Goal: Find contact information: Find contact information

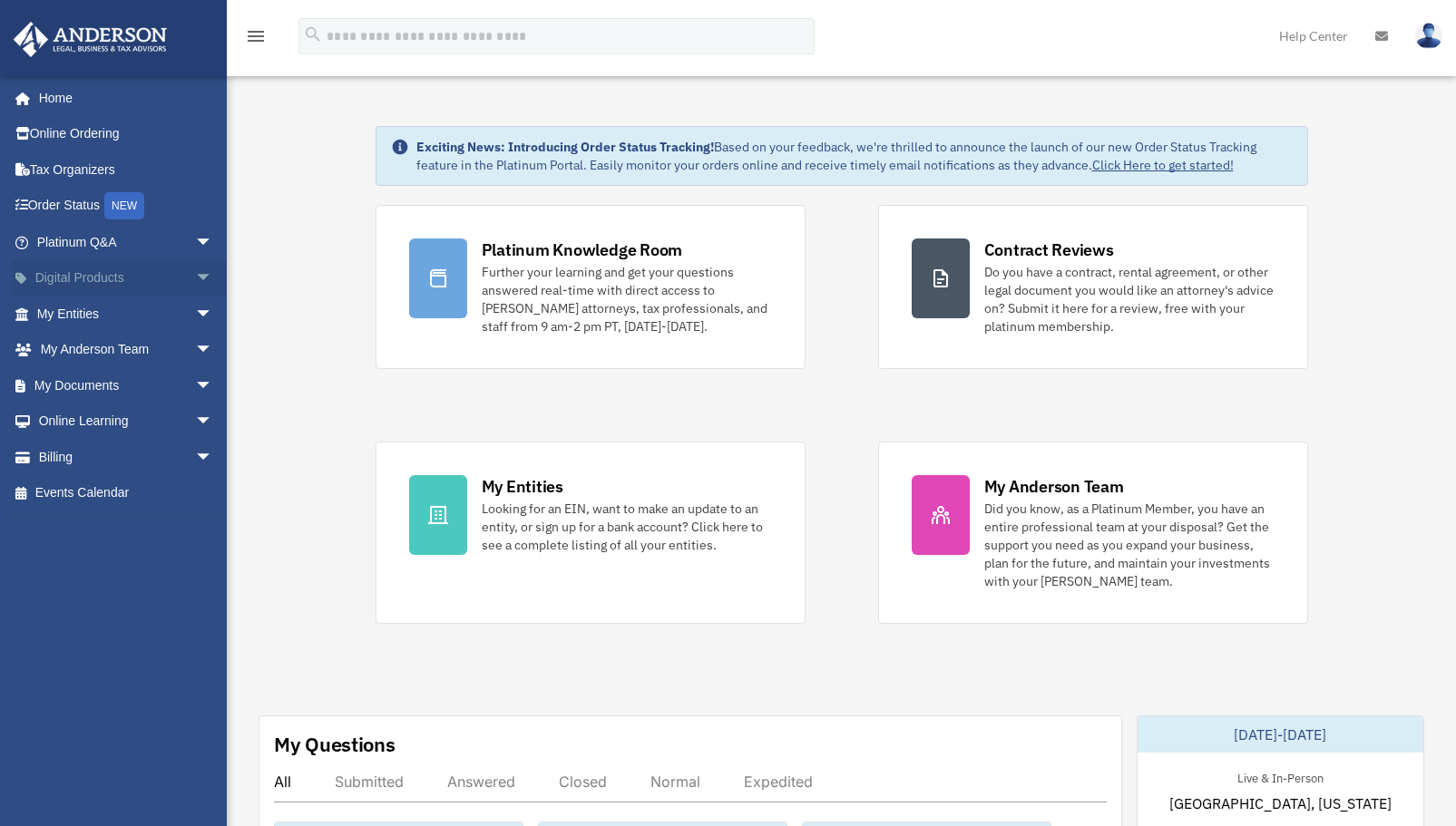
click at [195, 268] on span "arrow_drop_down" at bounding box center [213, 279] width 36 height 37
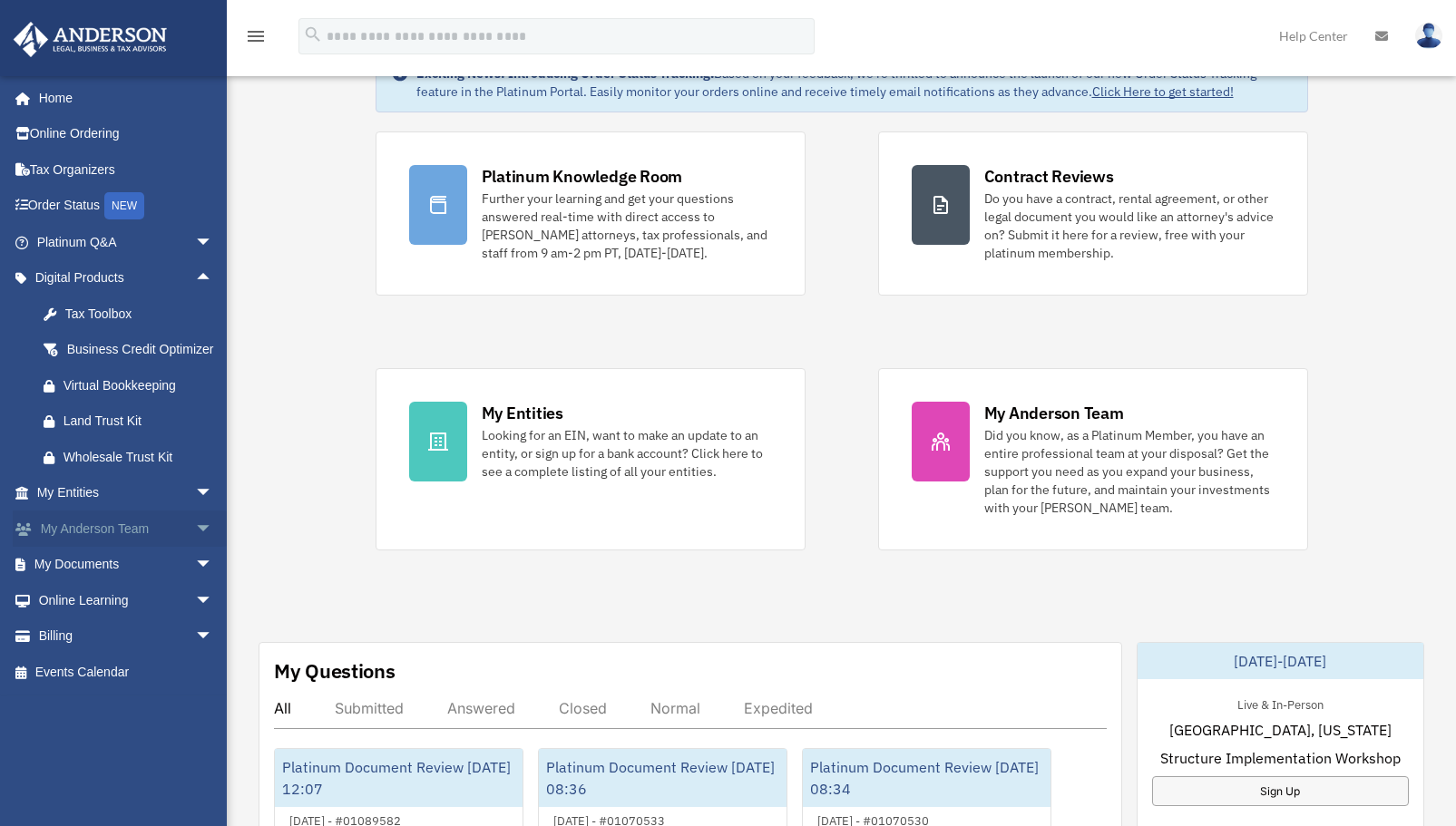
scroll to position [72, 0]
click at [195, 512] on span "arrow_drop_down" at bounding box center [213, 493] width 36 height 37
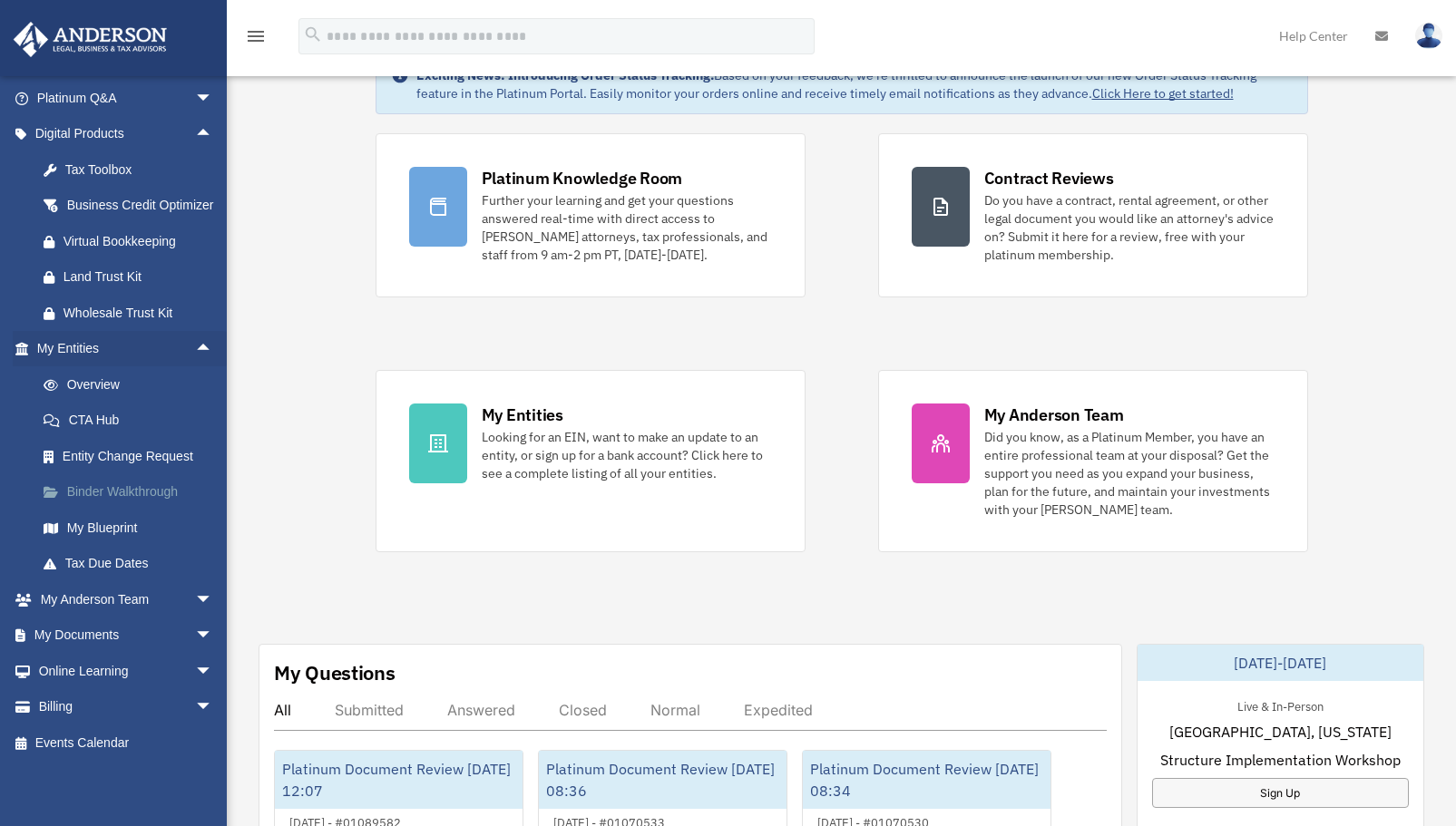
scroll to position [165, 0]
click at [104, 382] on link "Overview" at bounding box center [132, 383] width 215 height 36
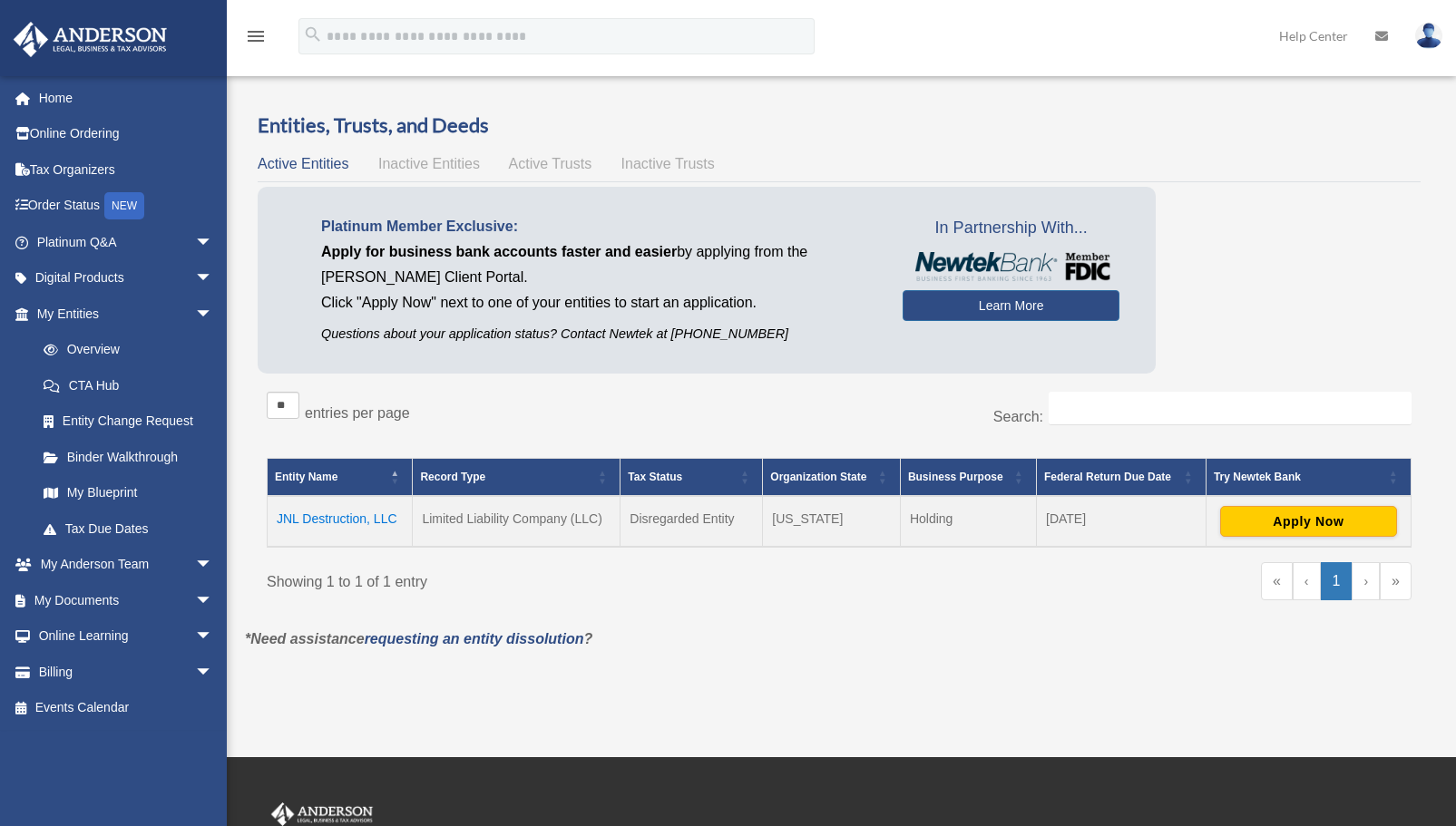
click at [335, 516] on td "JNL Destruction, LLC" at bounding box center [340, 521] width 145 height 51
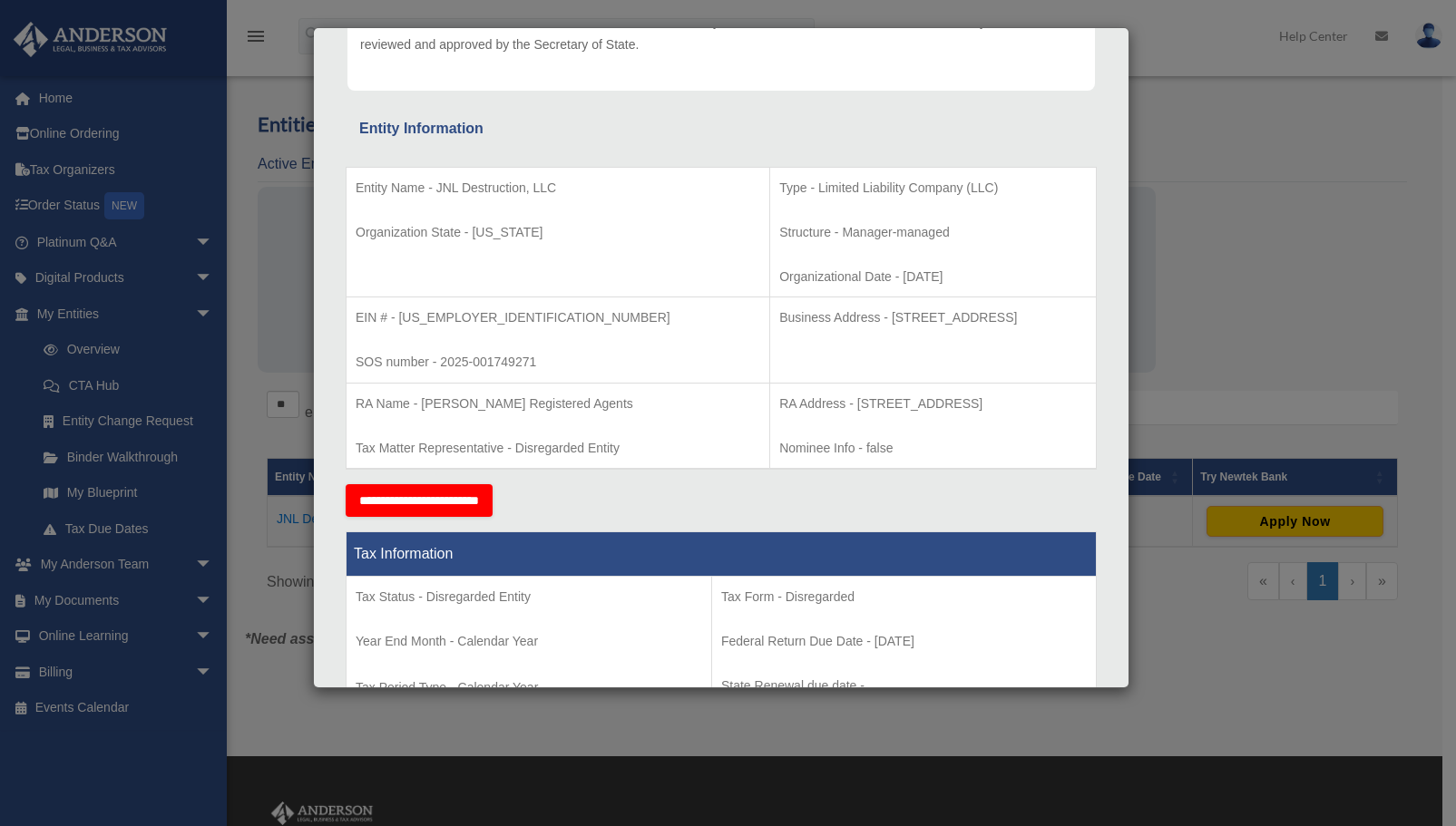
scroll to position [256, 0]
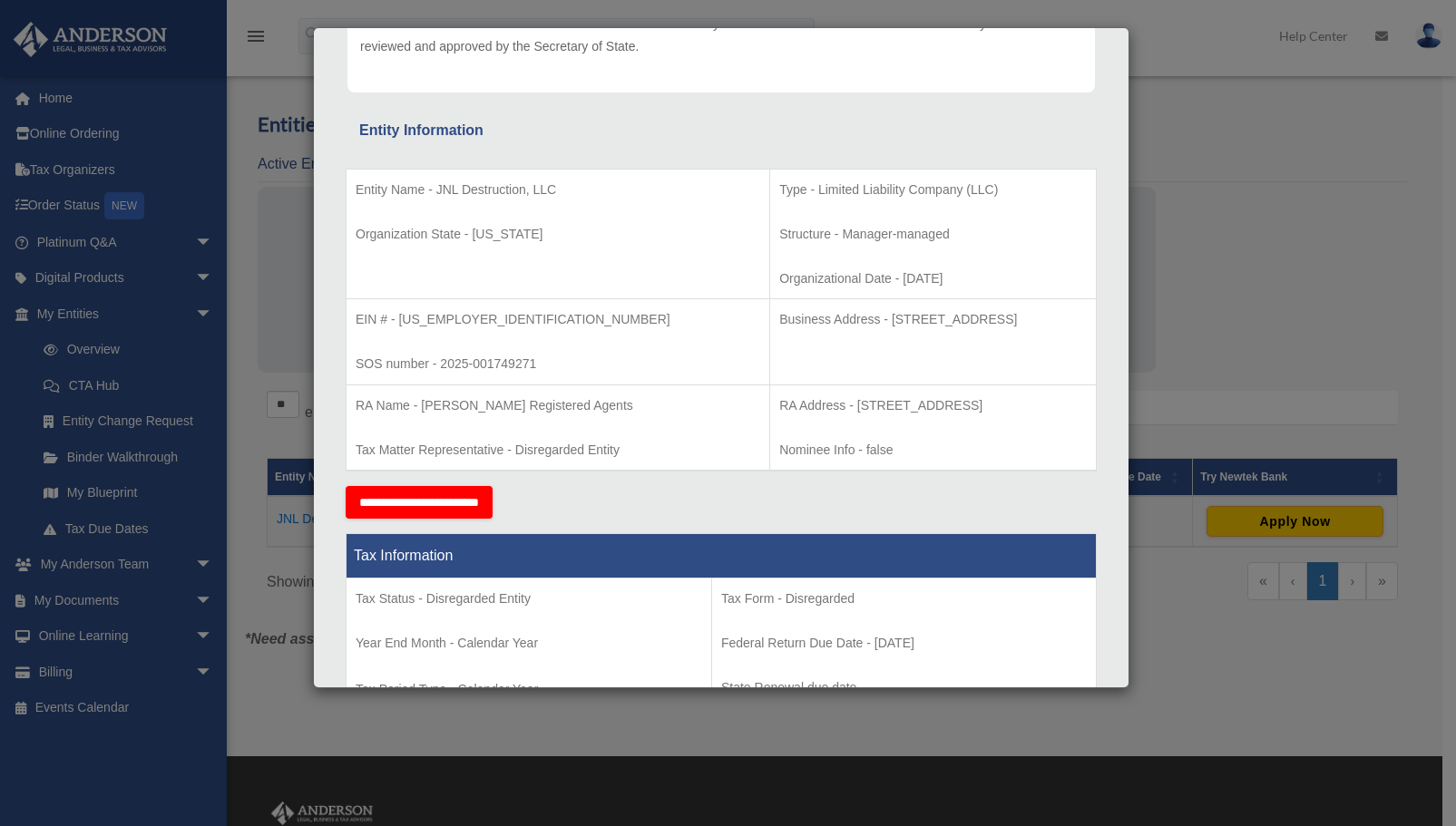
click at [95, 389] on div "Details × Articles Sent Organizational Date" at bounding box center [728, 413] width 1456 height 826
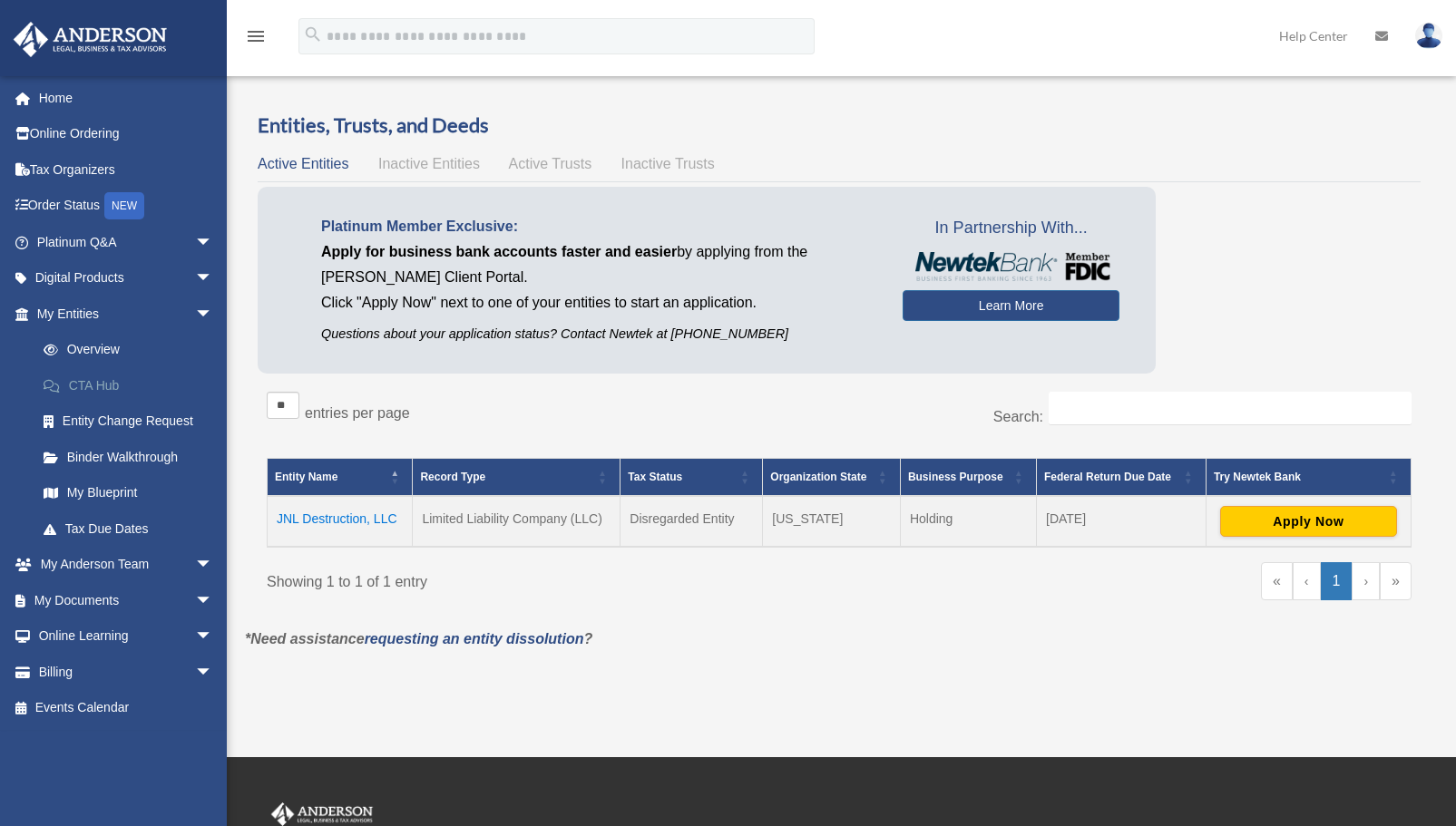
click at [95, 389] on link "CTA Hub" at bounding box center [132, 384] width 215 height 36
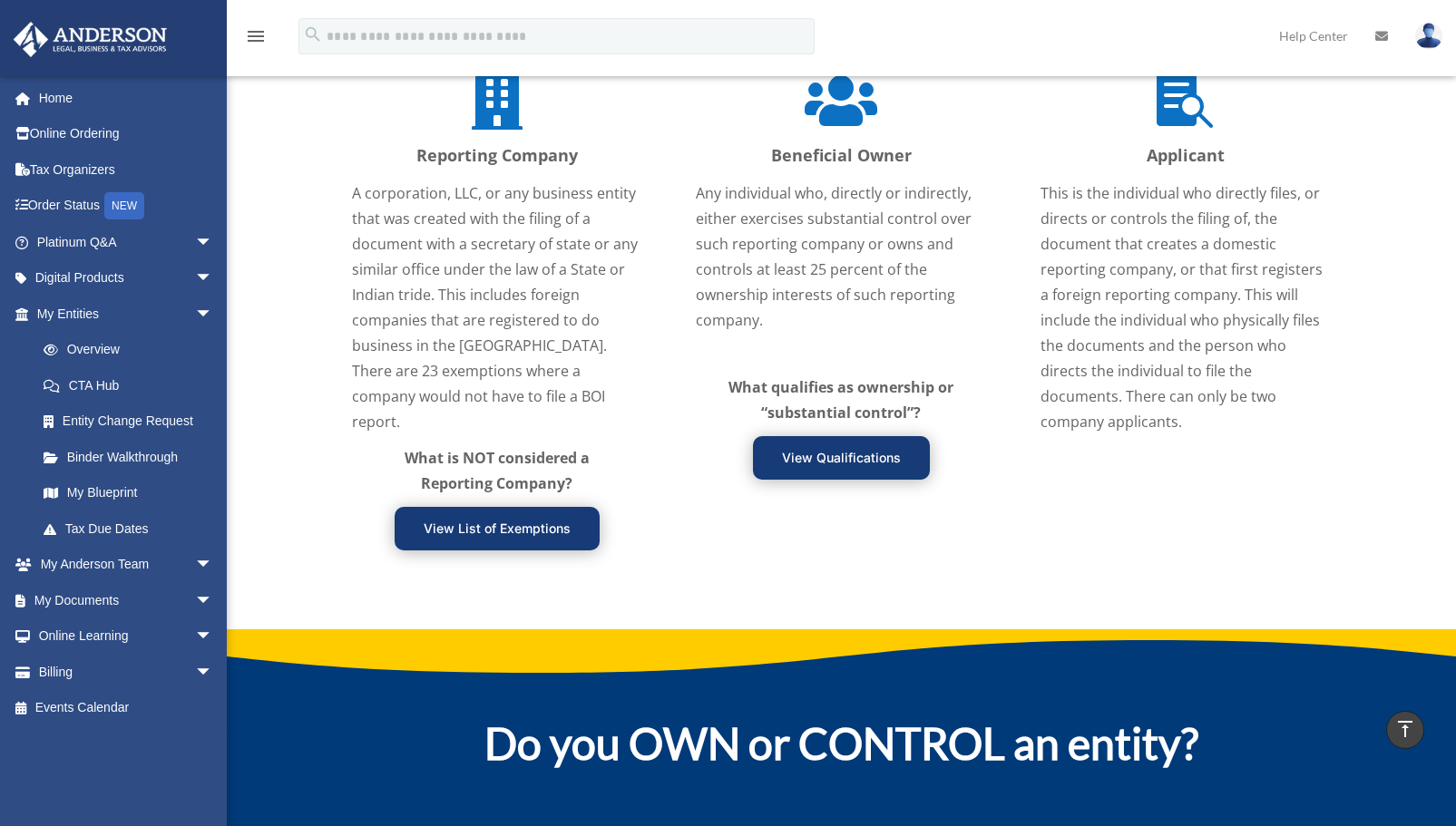
scroll to position [2192, 0]
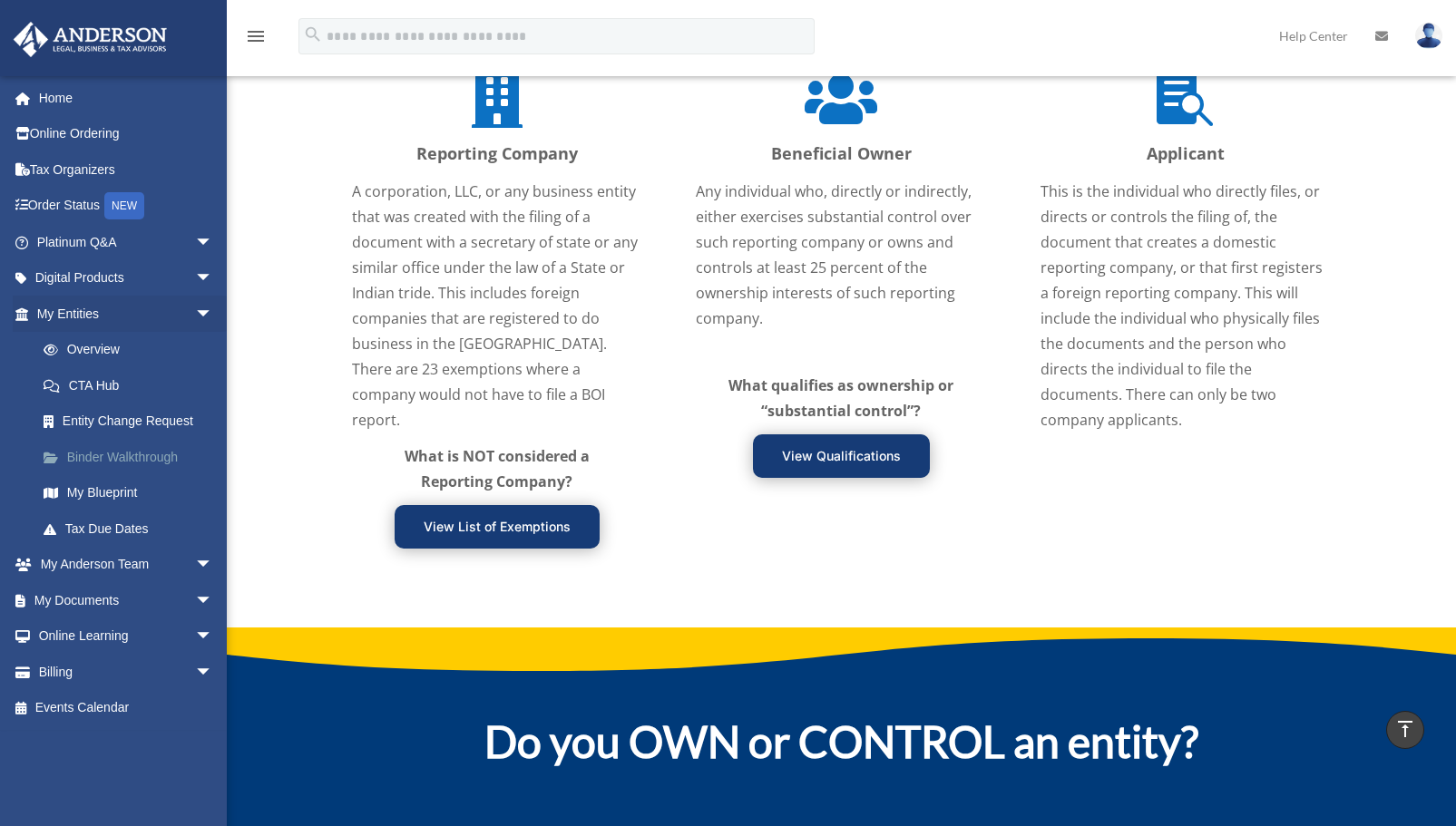
click at [99, 449] on link "Binder Walkthrough" at bounding box center [132, 456] width 215 height 36
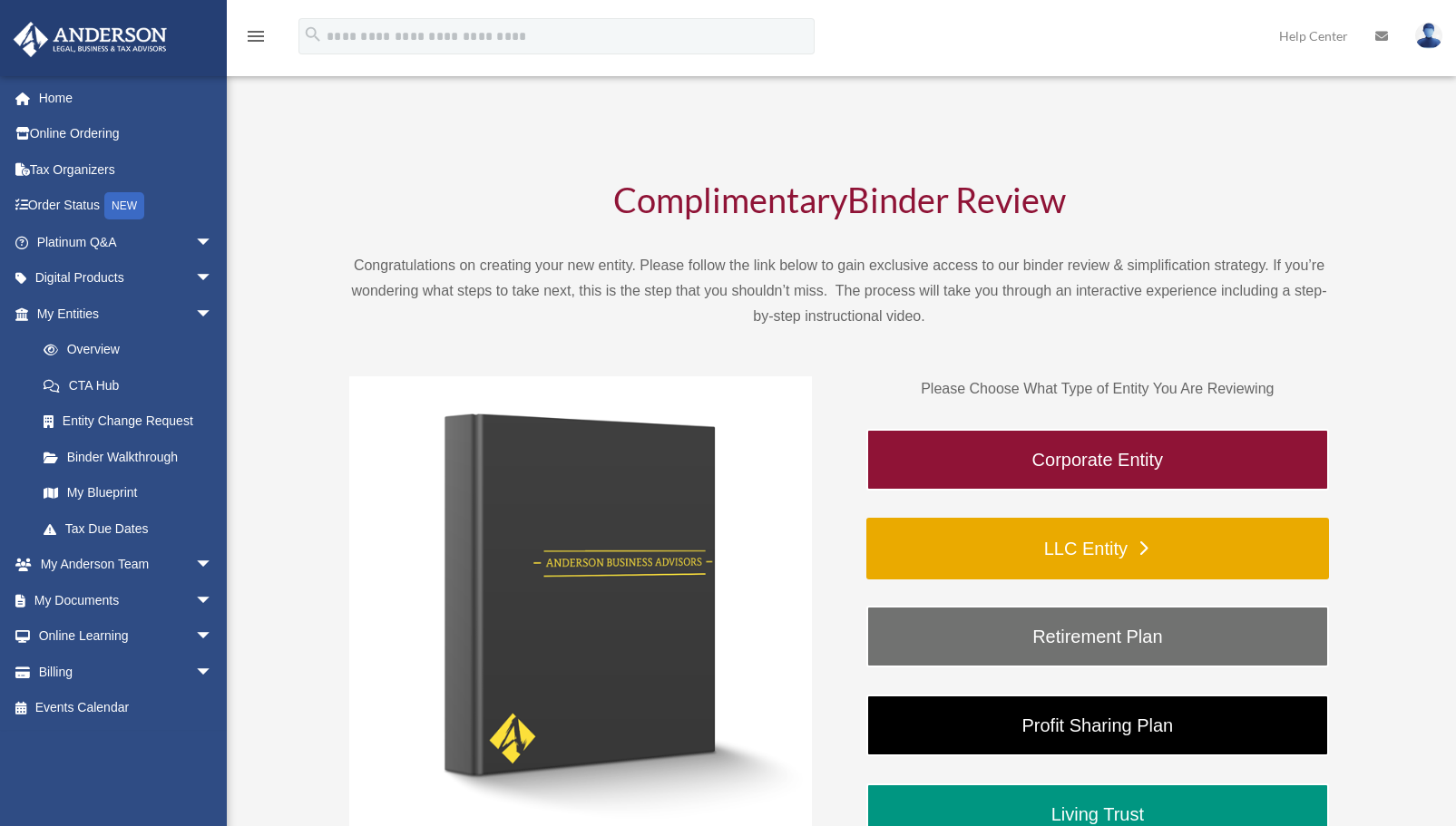
click at [1019, 558] on link "LLC Entity" at bounding box center [1097, 548] width 462 height 62
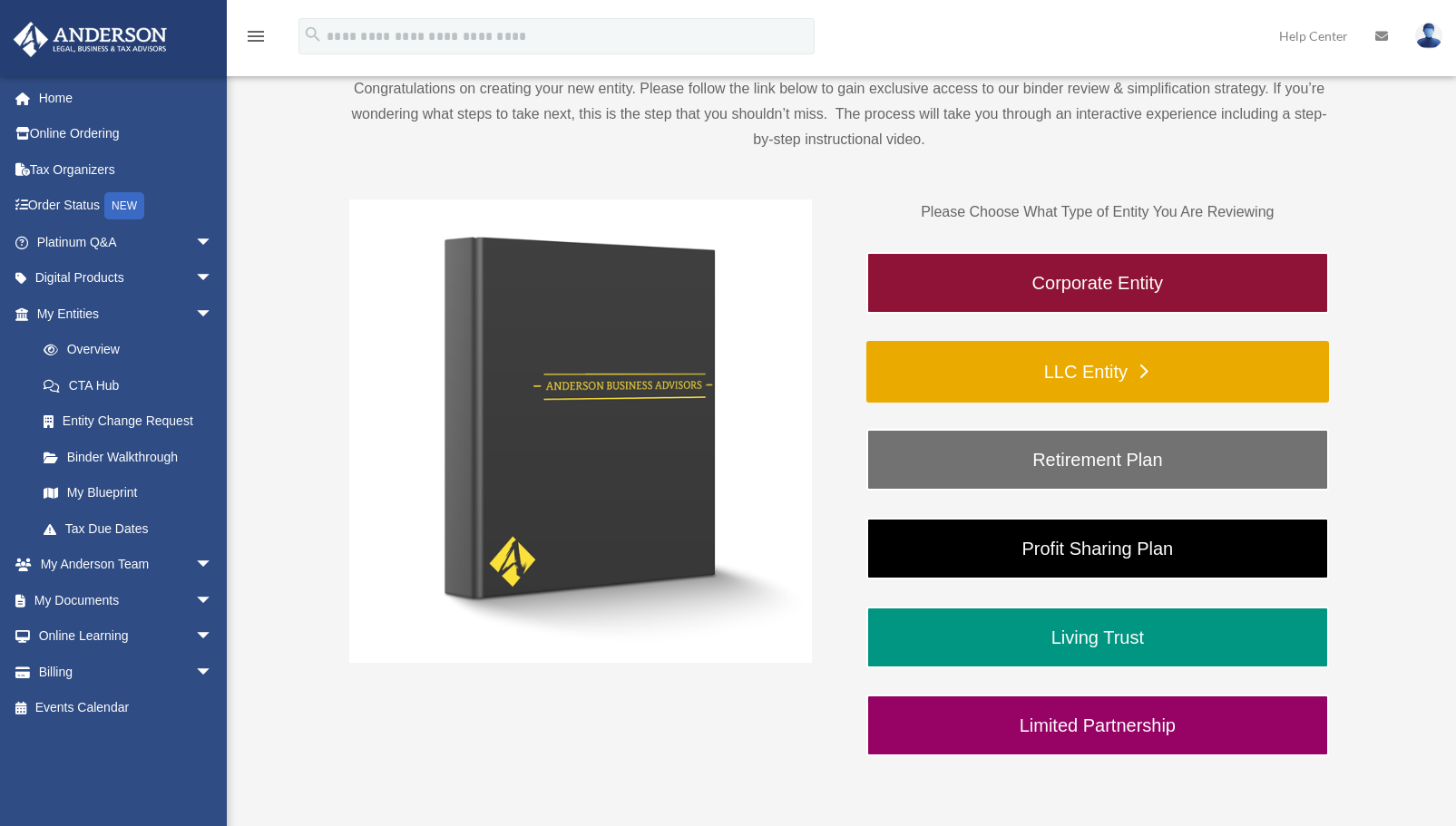
scroll to position [200, 0]
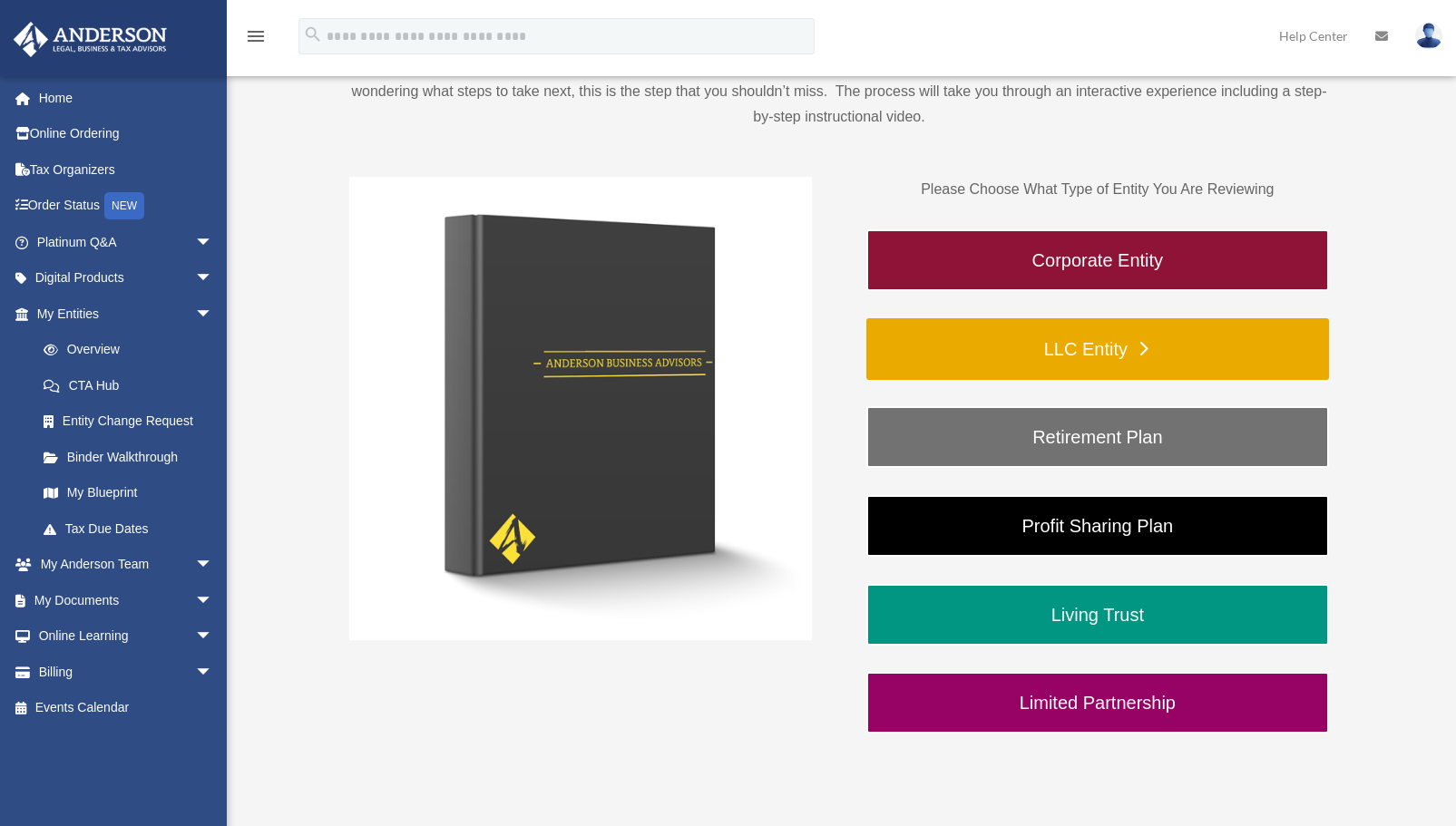
click at [1144, 340] on link "LLC Entity" at bounding box center [1097, 348] width 462 height 62
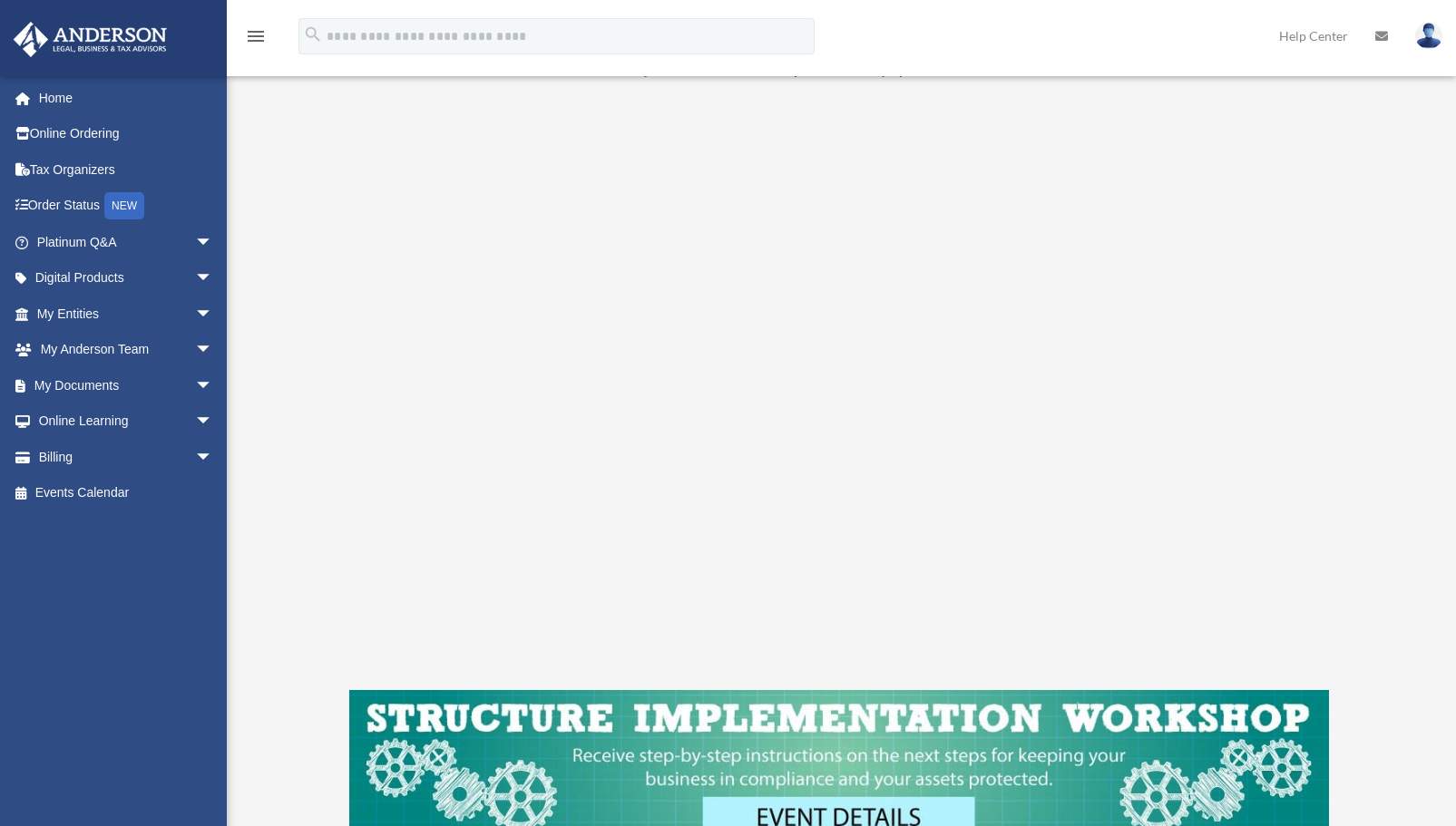
scroll to position [194, 0]
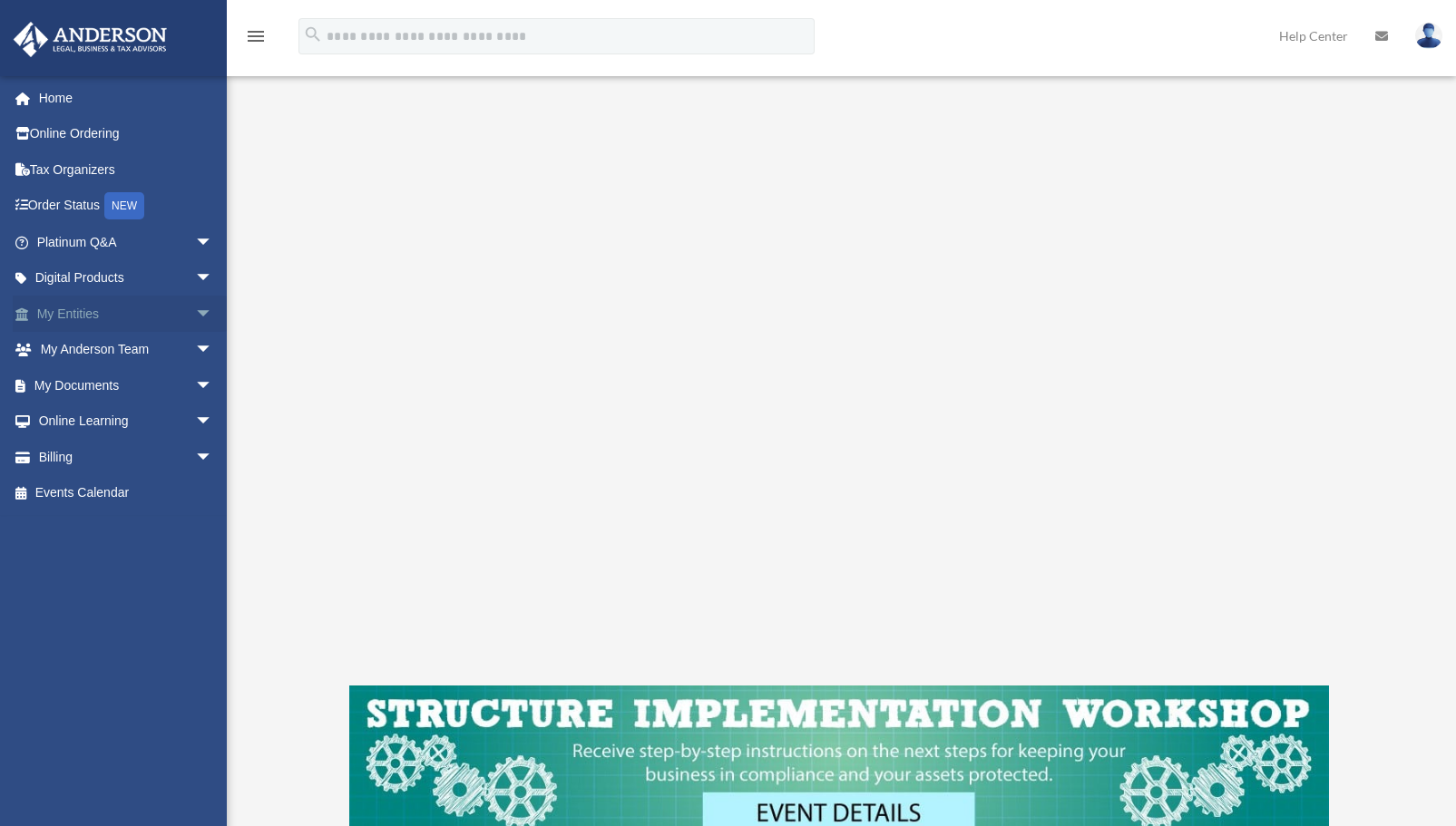
click at [195, 313] on span "arrow_drop_down" at bounding box center [213, 314] width 36 height 37
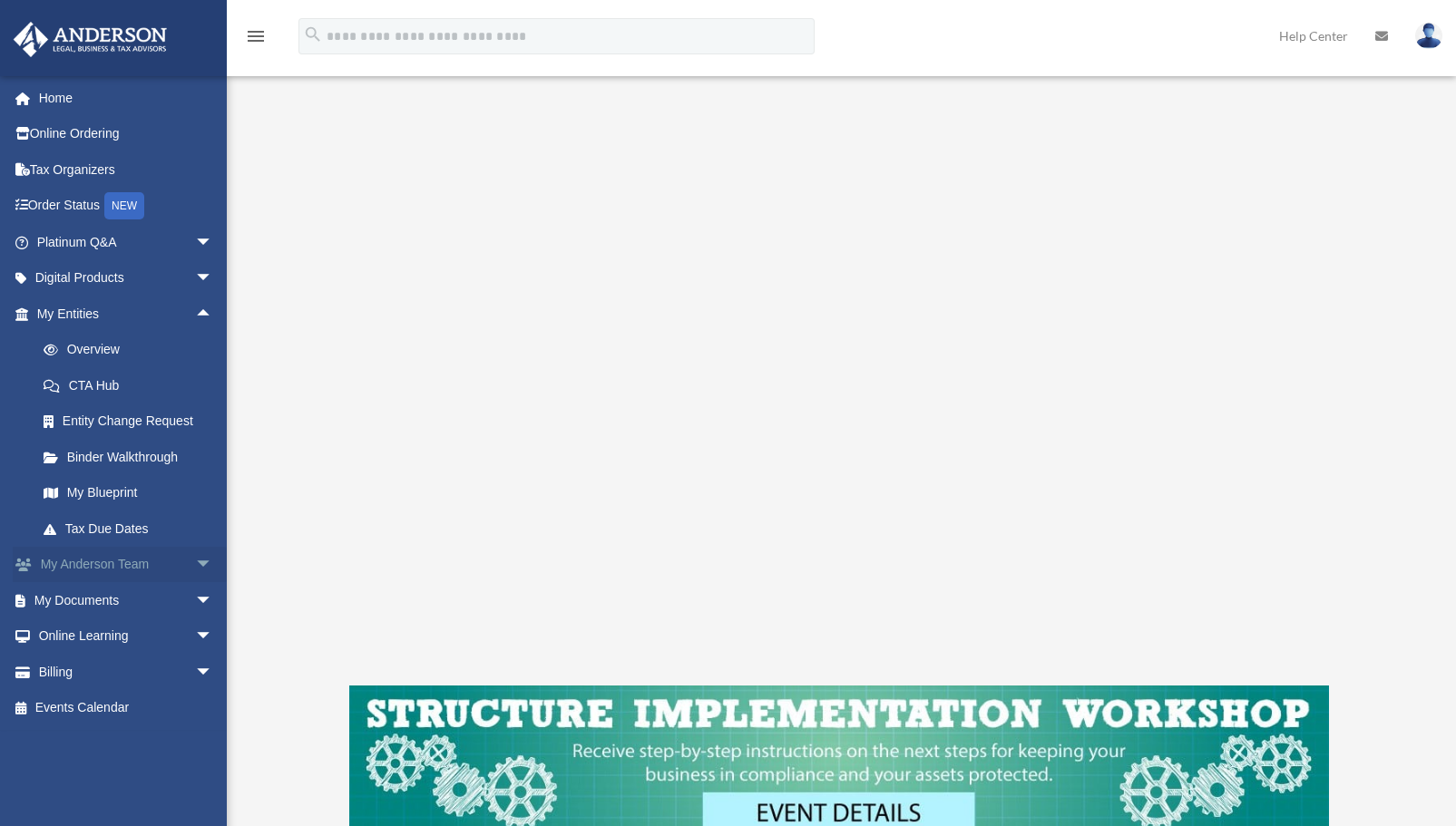
click at [73, 565] on link "My [PERSON_NAME] Team arrow_drop_down" at bounding box center [127, 565] width 227 height 36
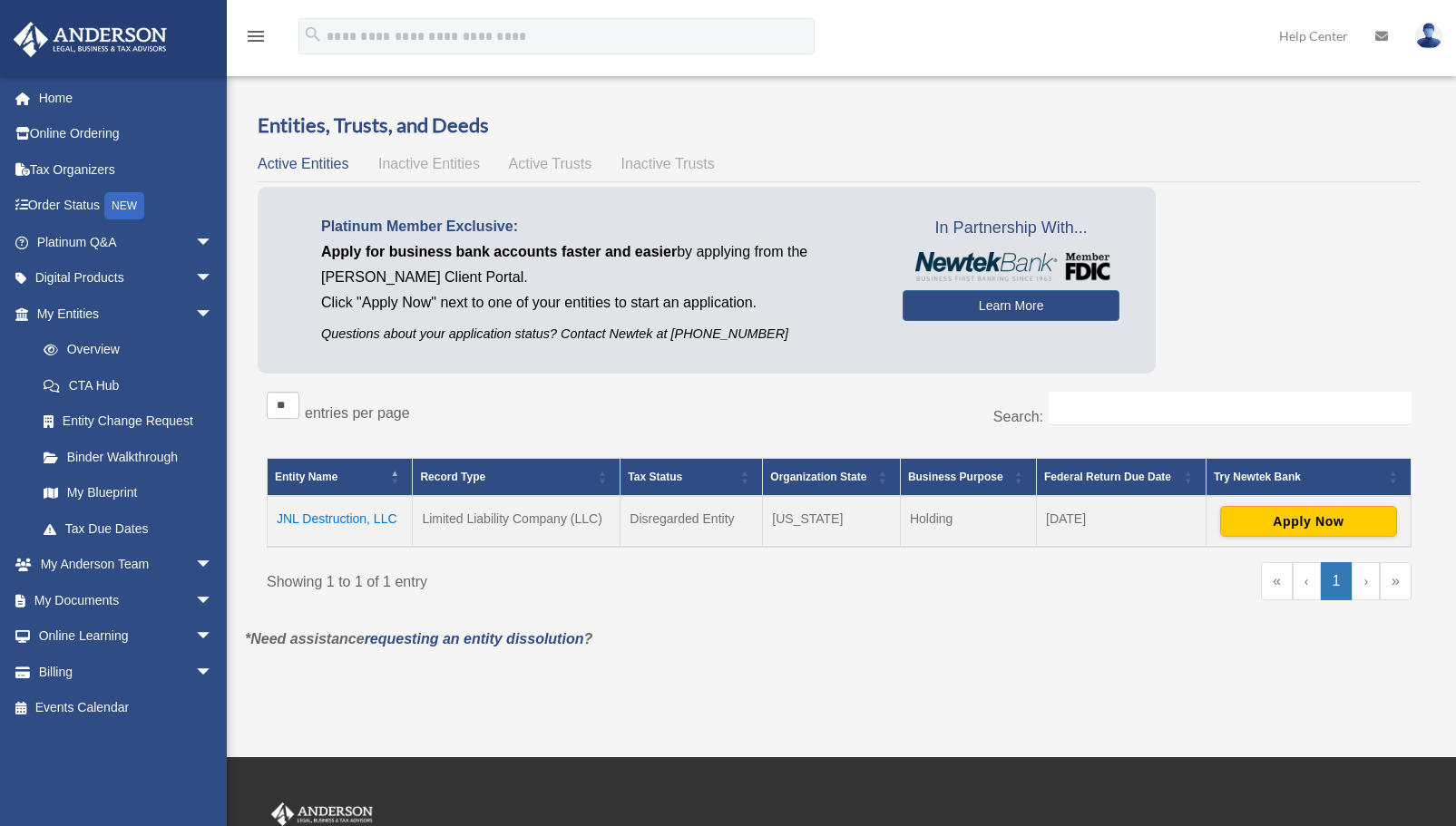
click at [329, 519] on td "JNL Destruction, LLC" at bounding box center [340, 521] width 145 height 51
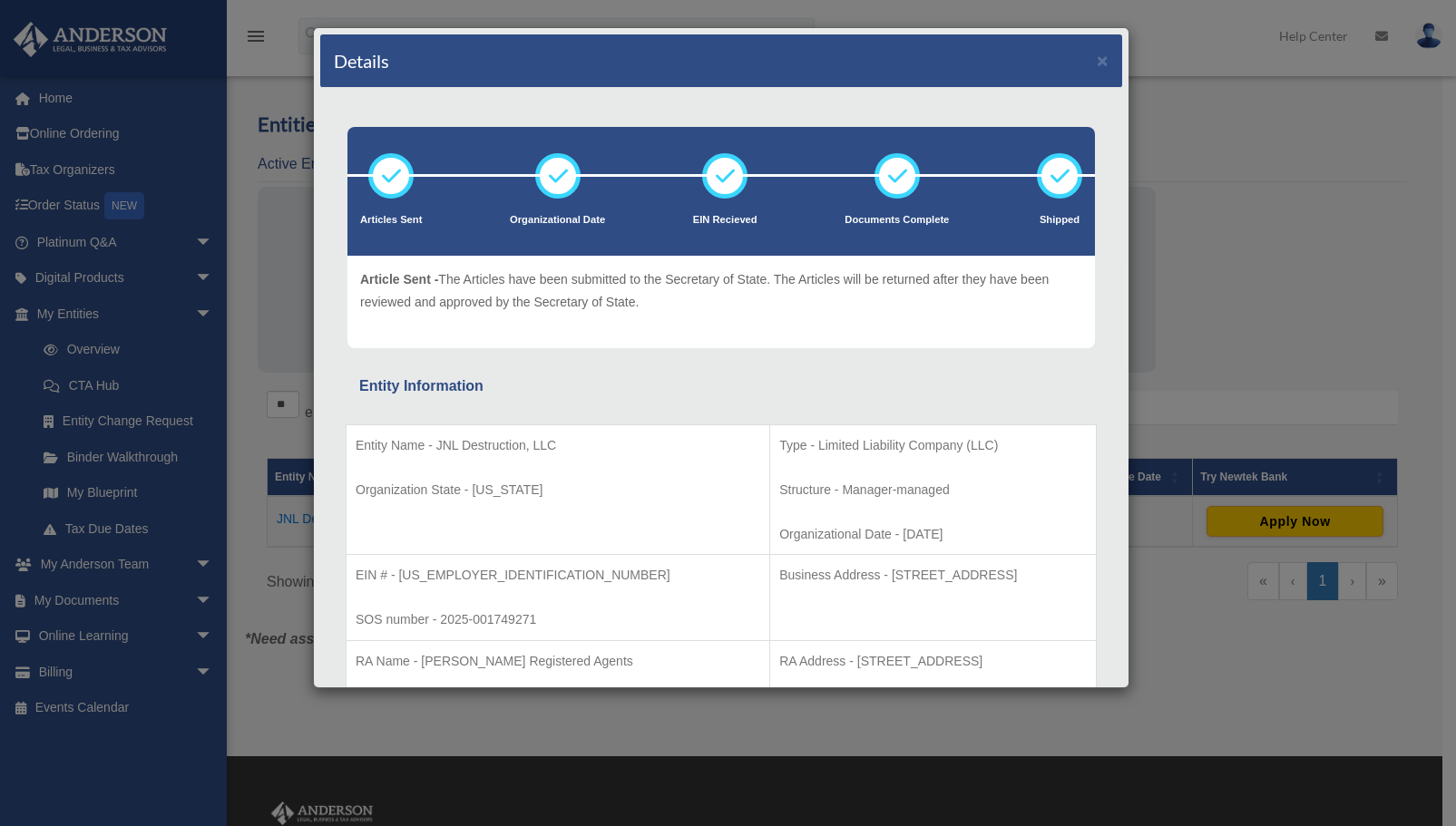
click at [239, 317] on div "Details × Articles Sent Organizational Date" at bounding box center [728, 413] width 1456 height 826
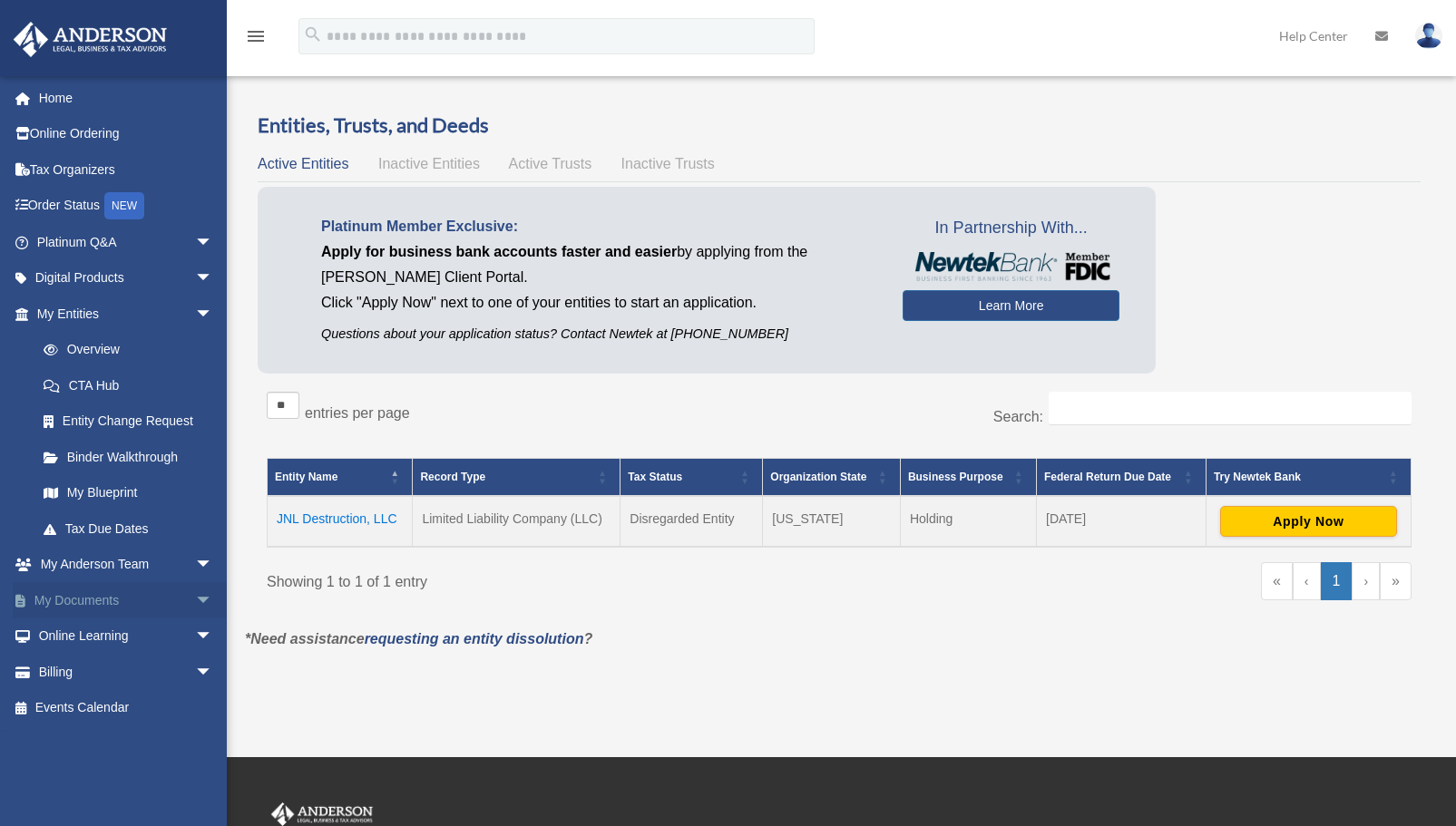
click at [78, 600] on link "My Documents arrow_drop_down" at bounding box center [127, 600] width 227 height 36
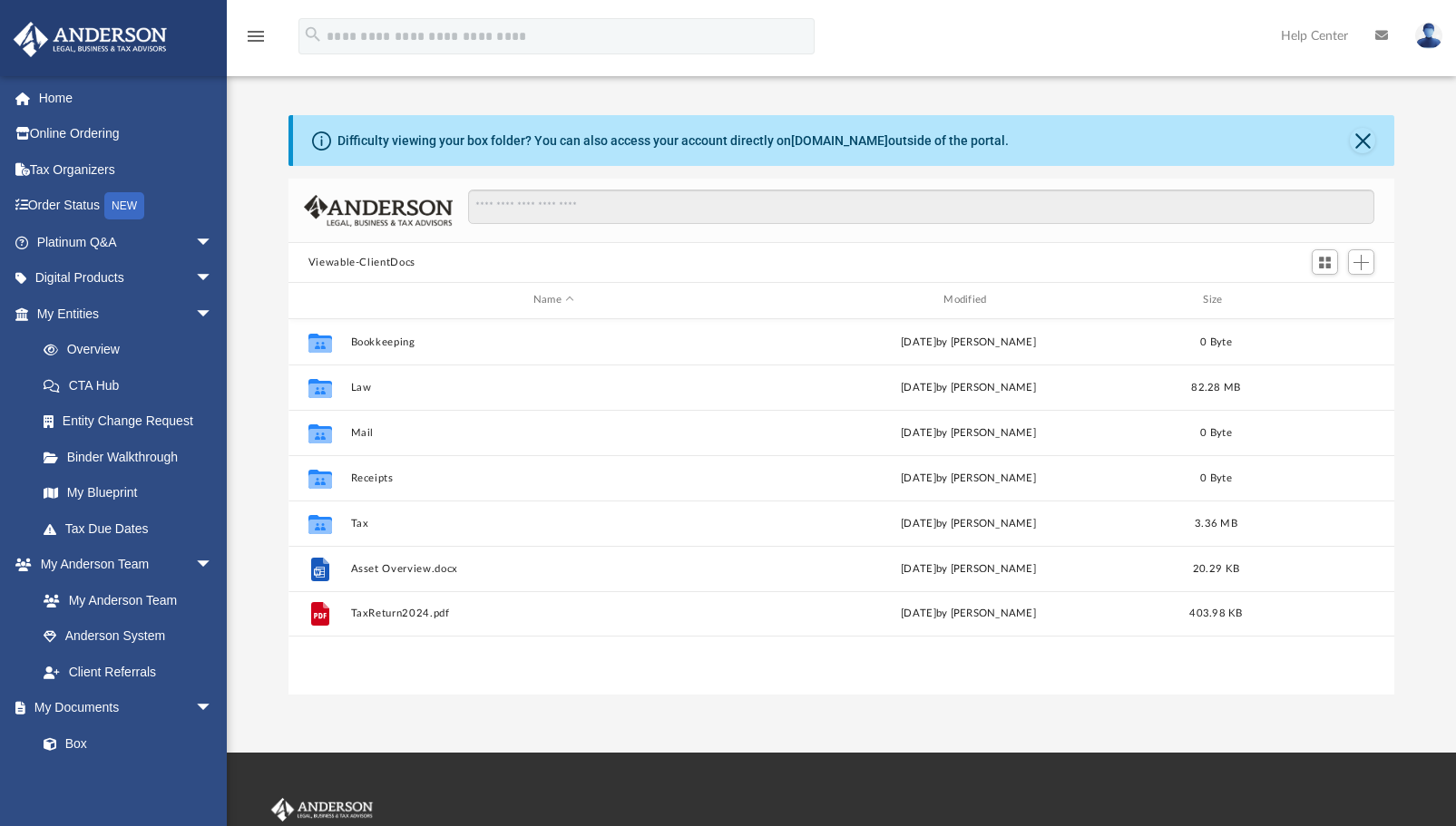
scroll to position [398, 1093]
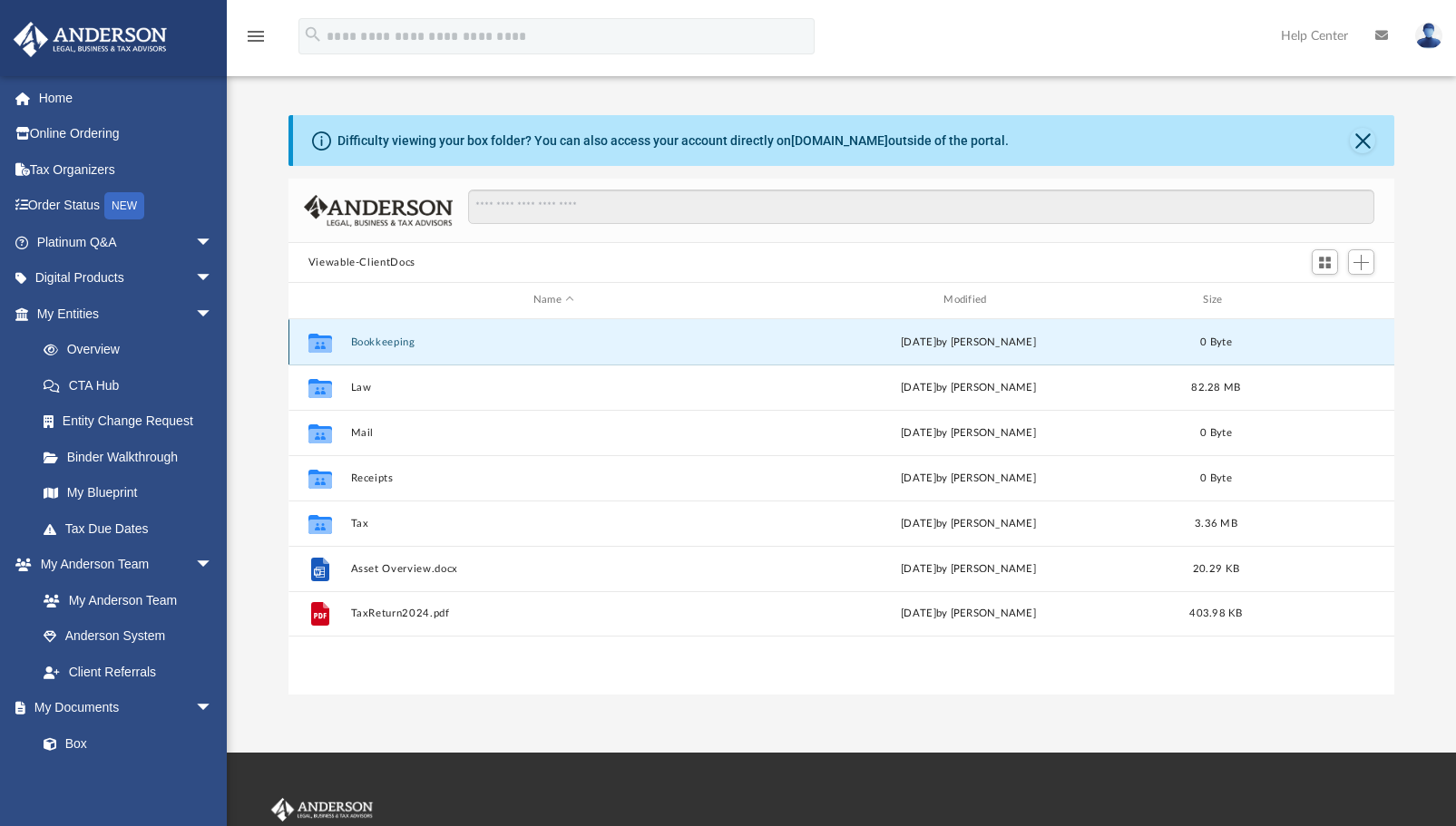
click at [382, 343] on button "Bookkeeping" at bounding box center [554, 342] width 407 height 12
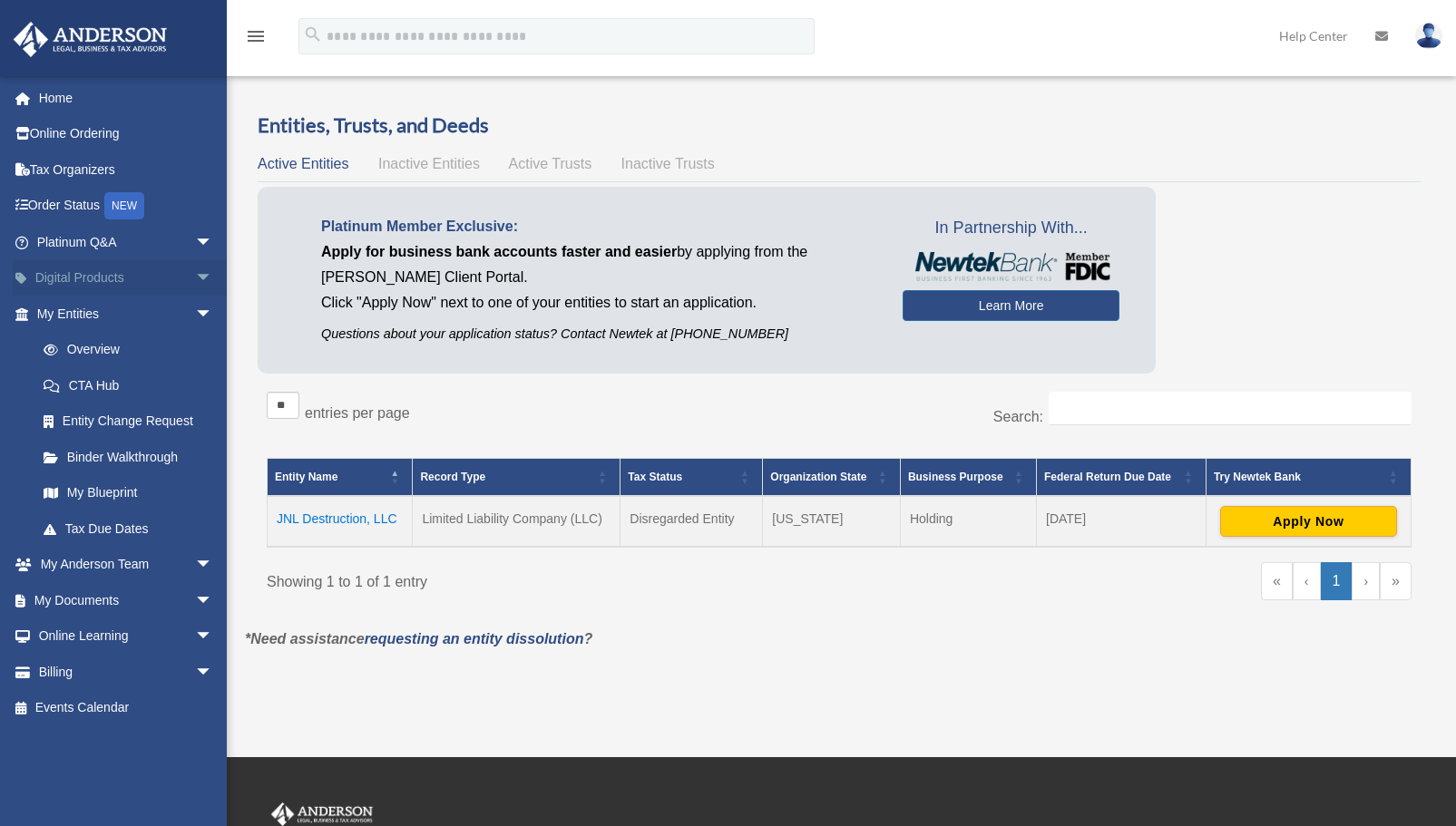
click at [81, 274] on link "Digital Products arrow_drop_down" at bounding box center [127, 278] width 227 height 36
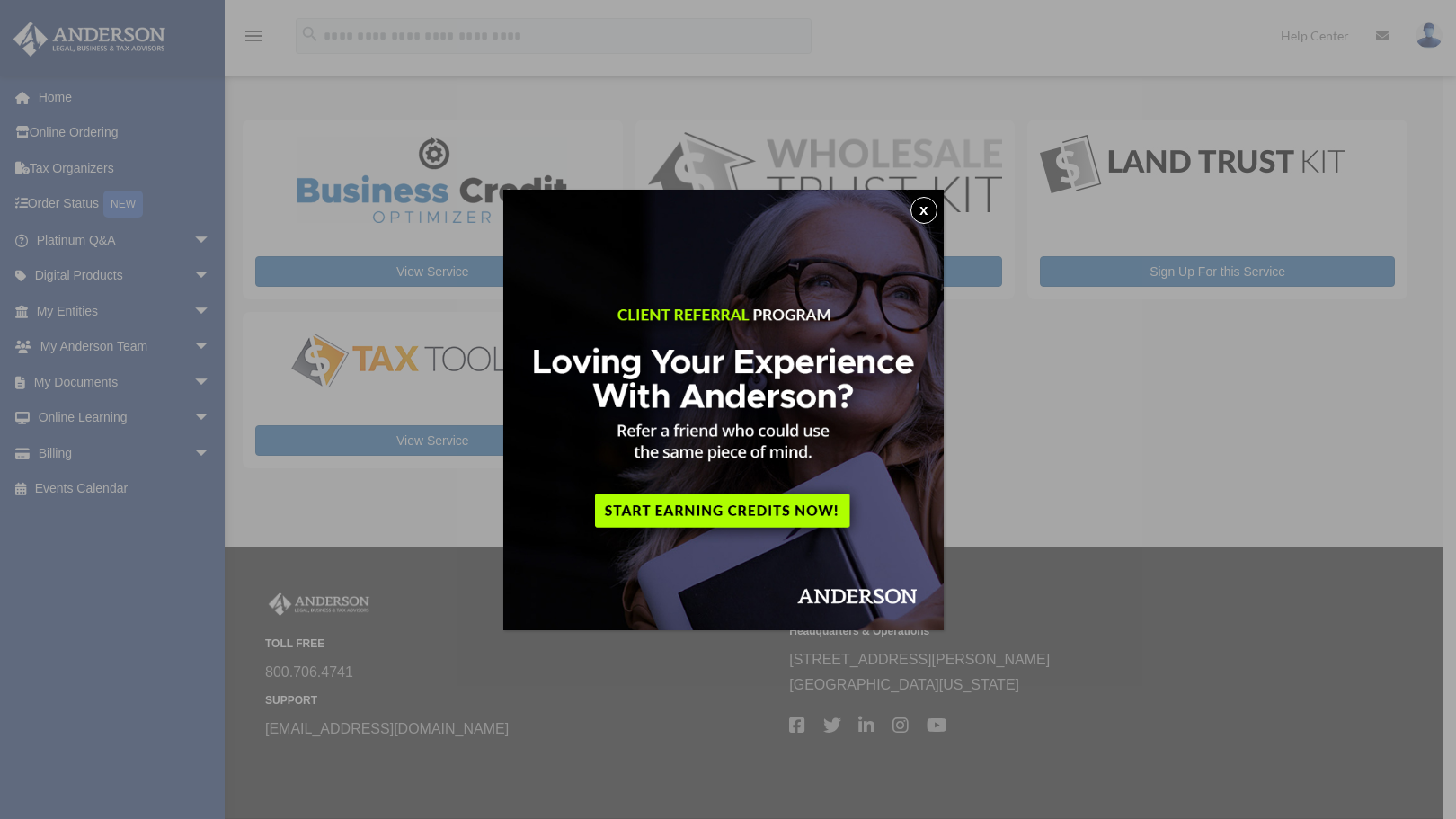
click at [929, 211] on button "x" at bounding box center [923, 210] width 27 height 27
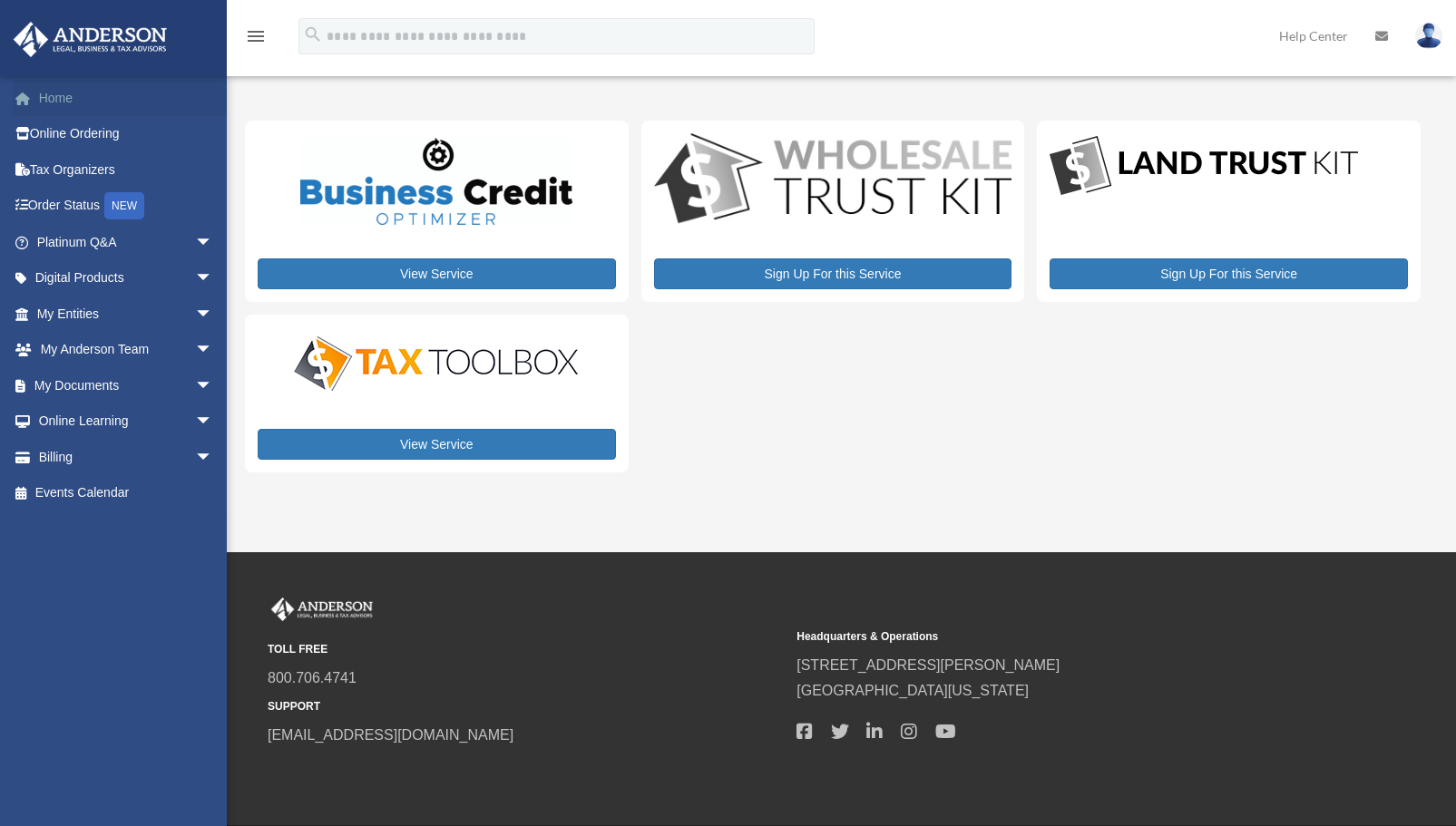
click at [42, 98] on link "Home" at bounding box center [127, 97] width 227 height 36
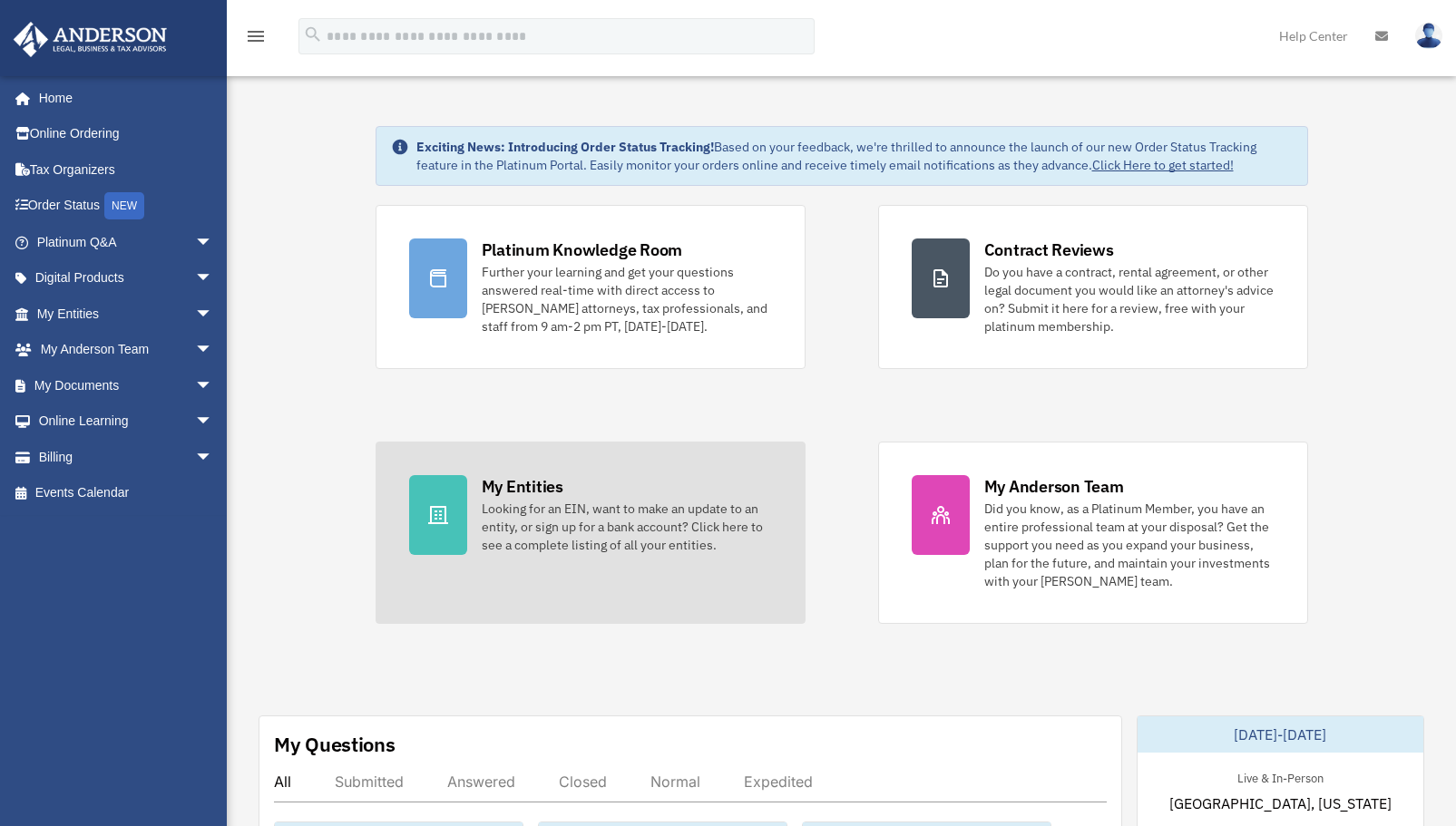
click at [447, 543] on div at bounding box center [438, 515] width 58 height 79
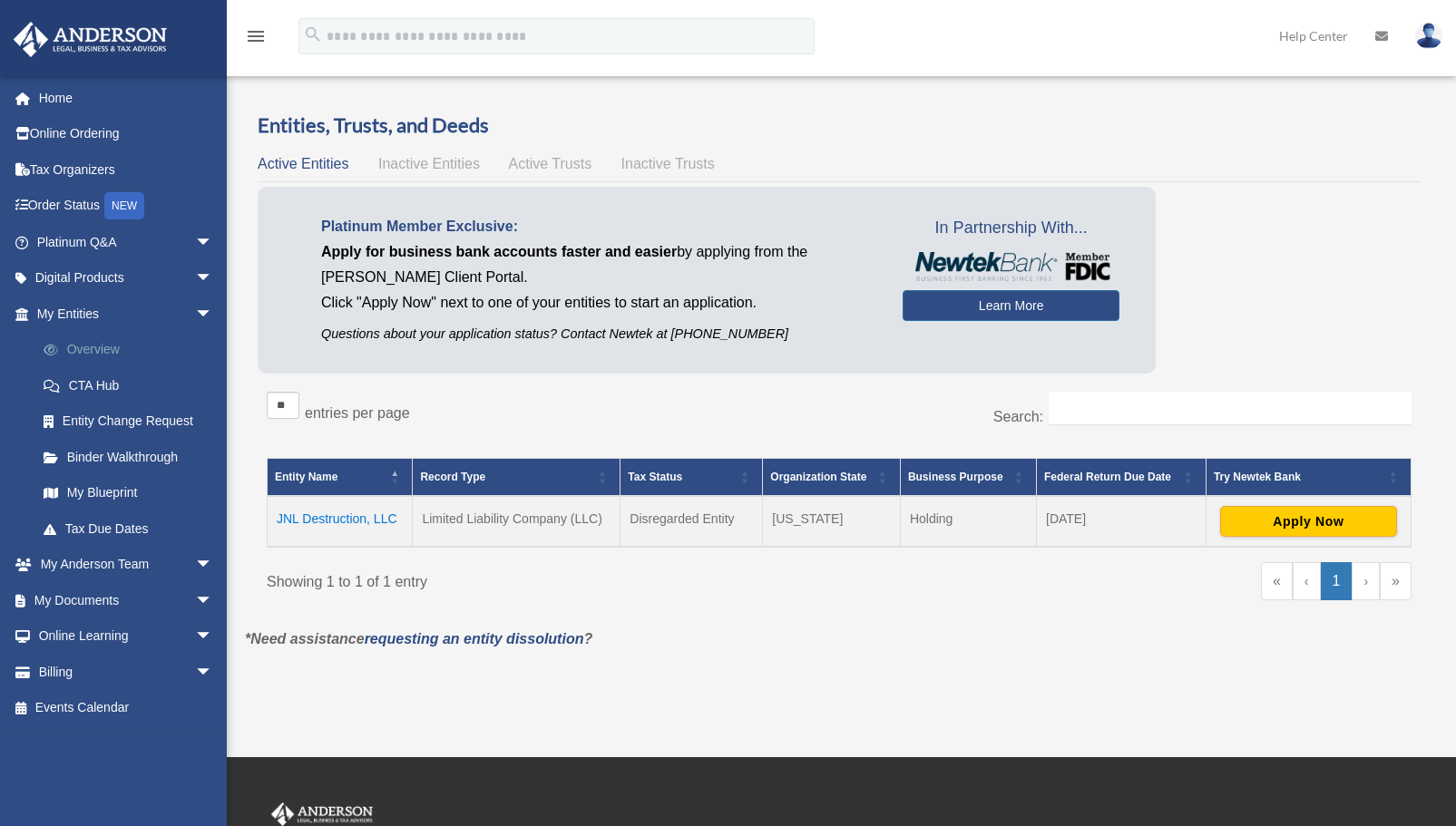
click at [101, 349] on link "Overview" at bounding box center [132, 349] width 215 height 36
click at [96, 454] on link "Binder Walkthrough" at bounding box center [128, 456] width 206 height 36
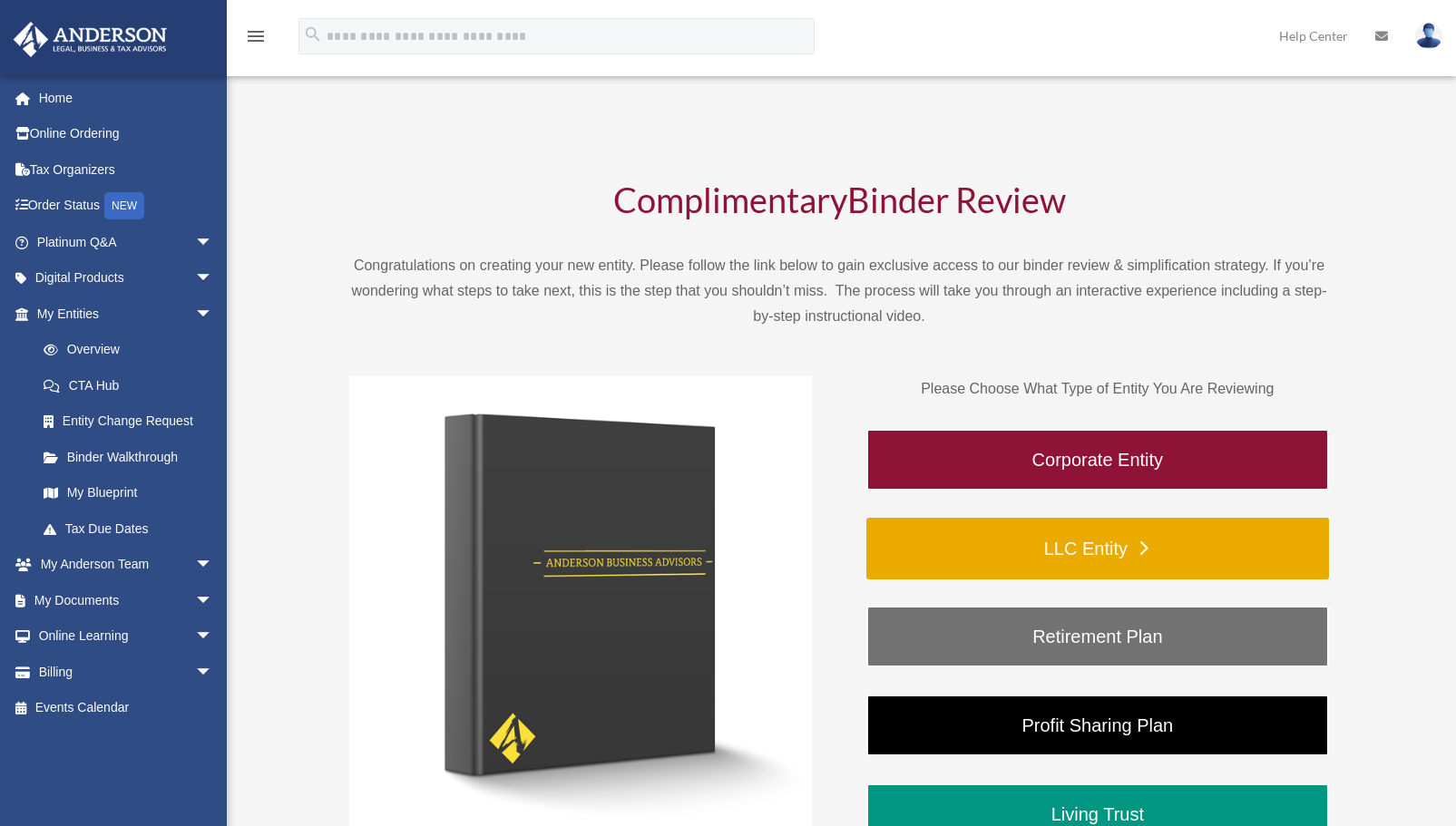
click at [969, 560] on link "LLC Entity" at bounding box center [1097, 548] width 462 height 62
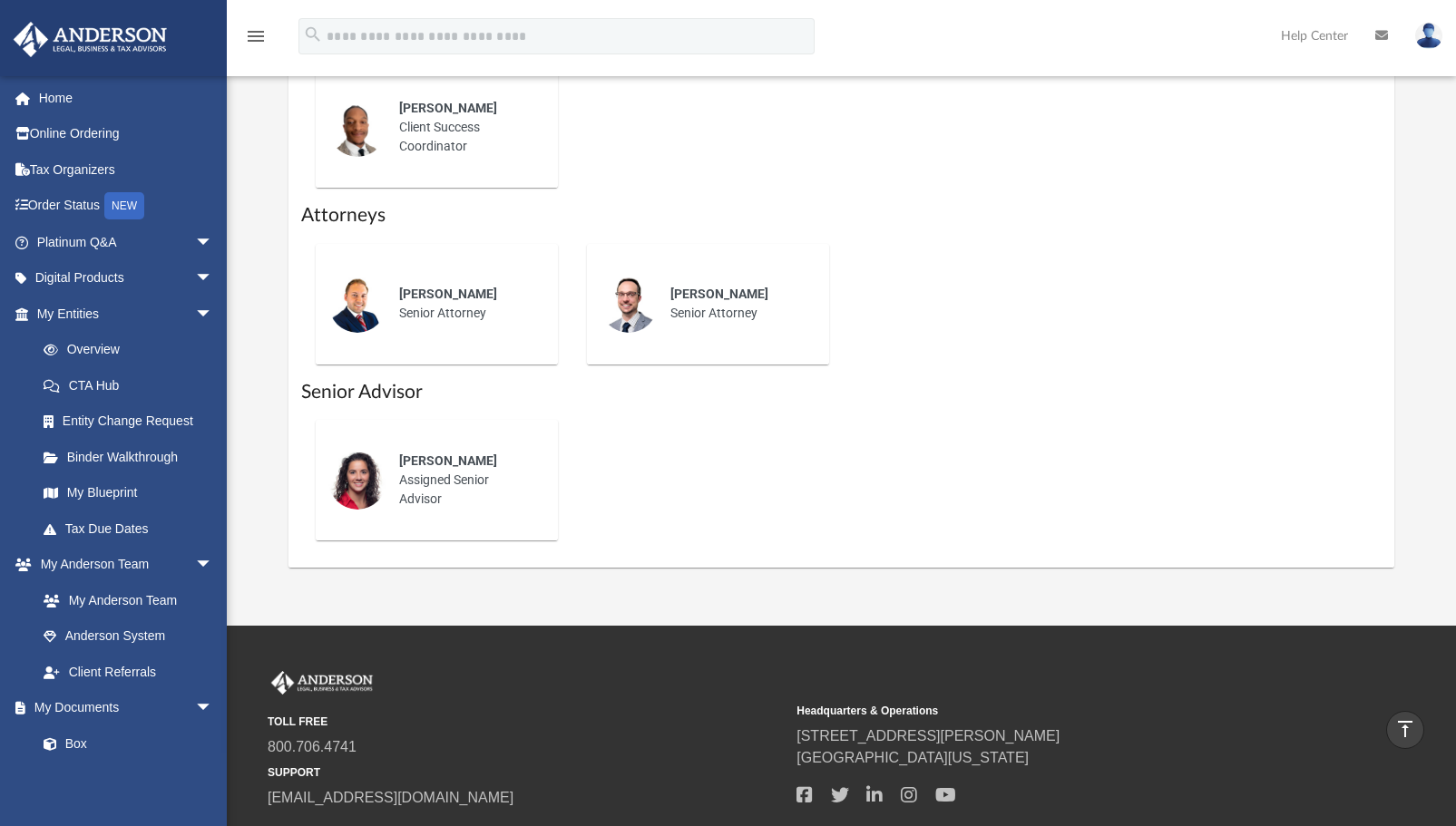
scroll to position [820, 0]
click at [361, 475] on img at bounding box center [357, 480] width 58 height 58
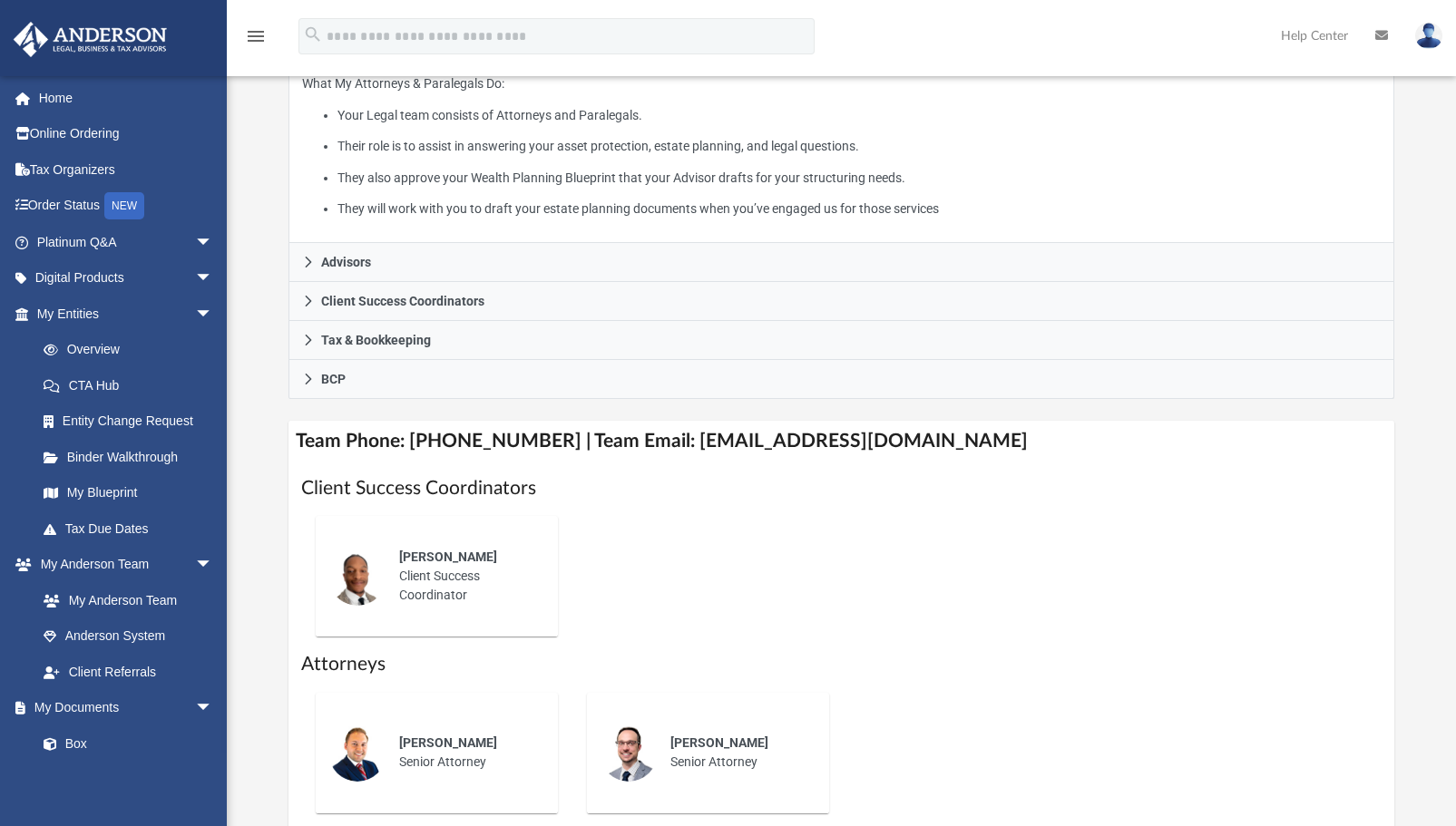
scroll to position [373, 0]
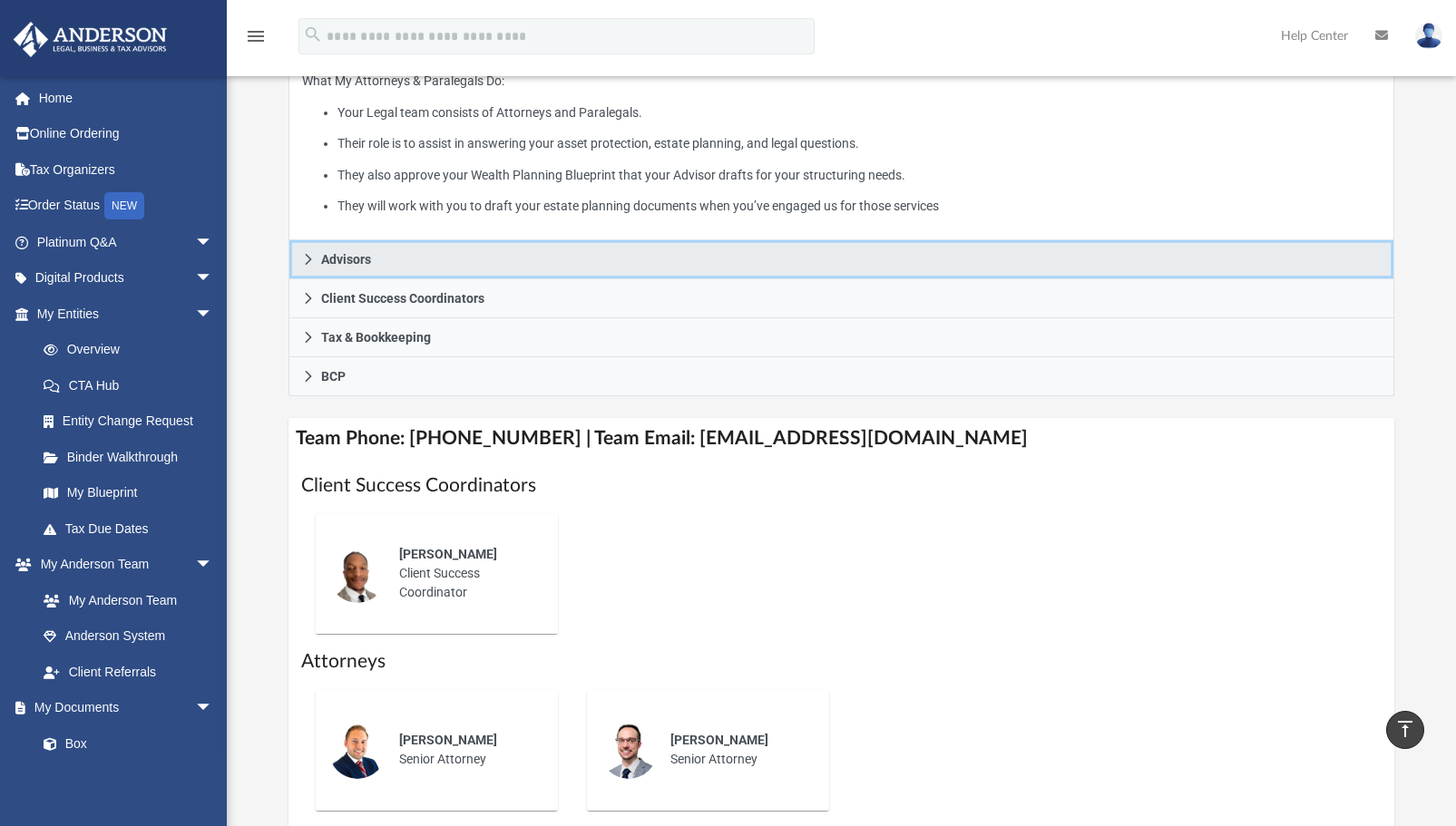
click at [324, 259] on span "Advisors" at bounding box center [346, 260] width 50 height 13
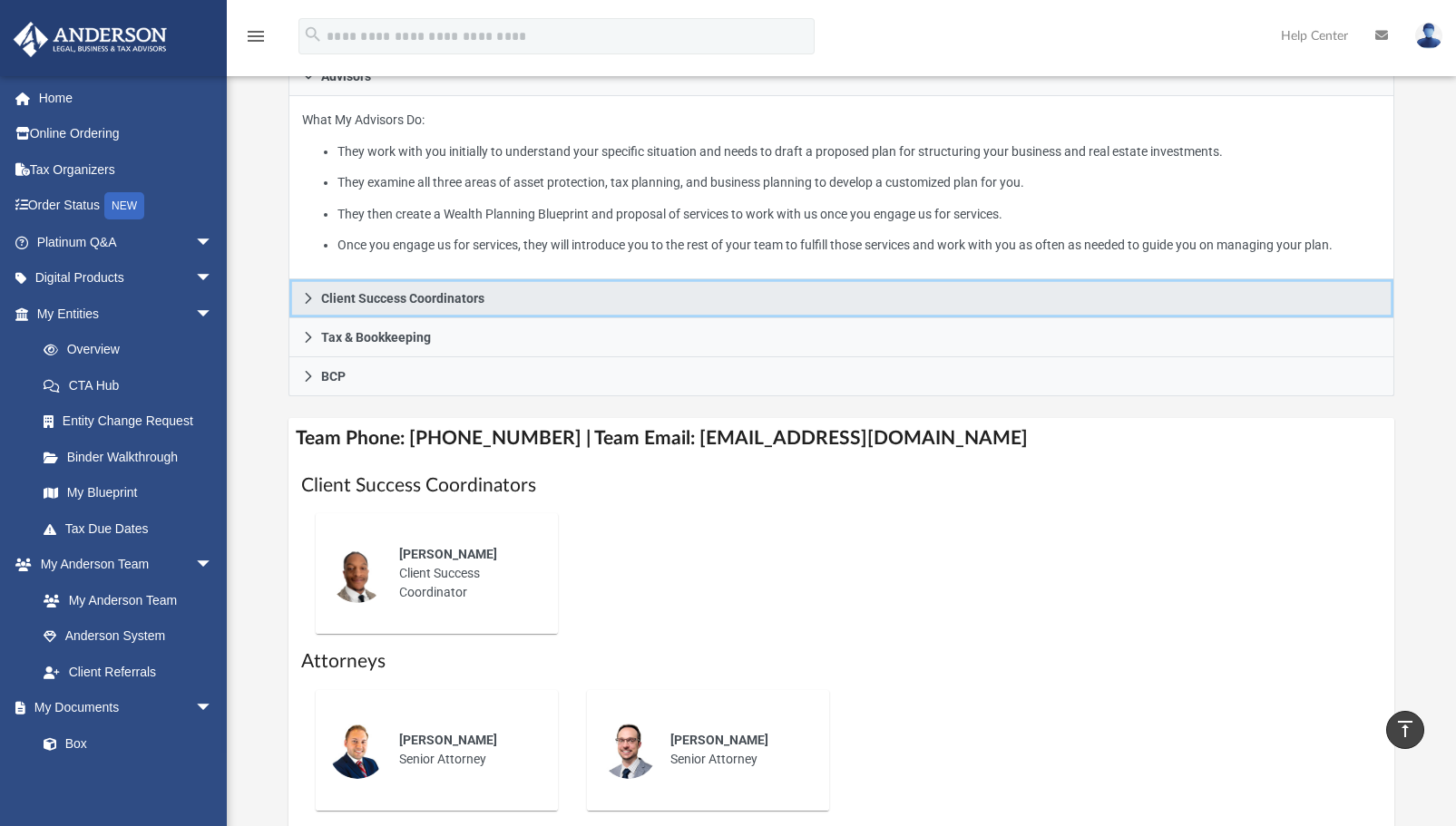
click at [322, 295] on span "Client Success Coordinators" at bounding box center [402, 298] width 164 height 13
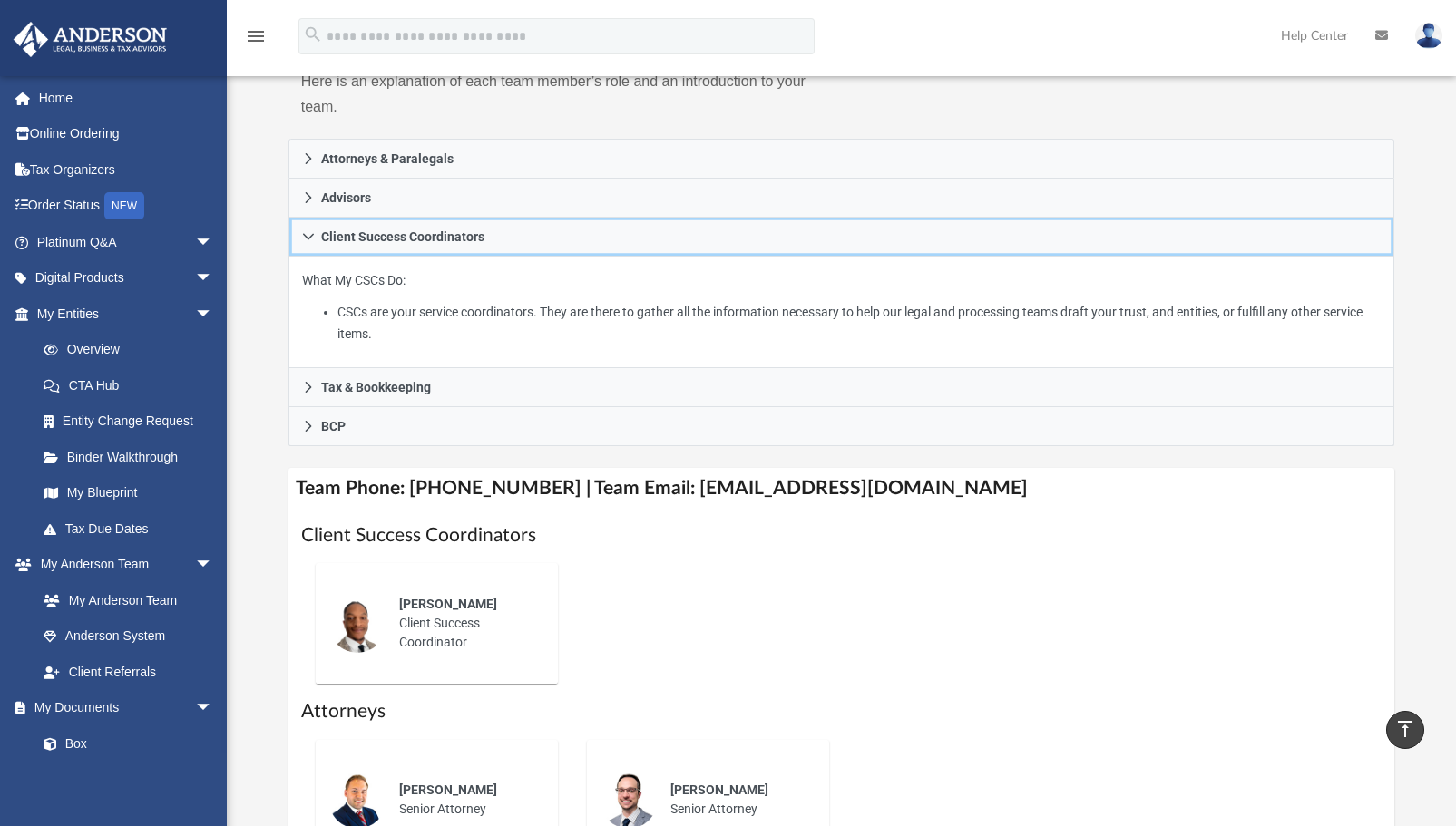
scroll to position [249, 0]
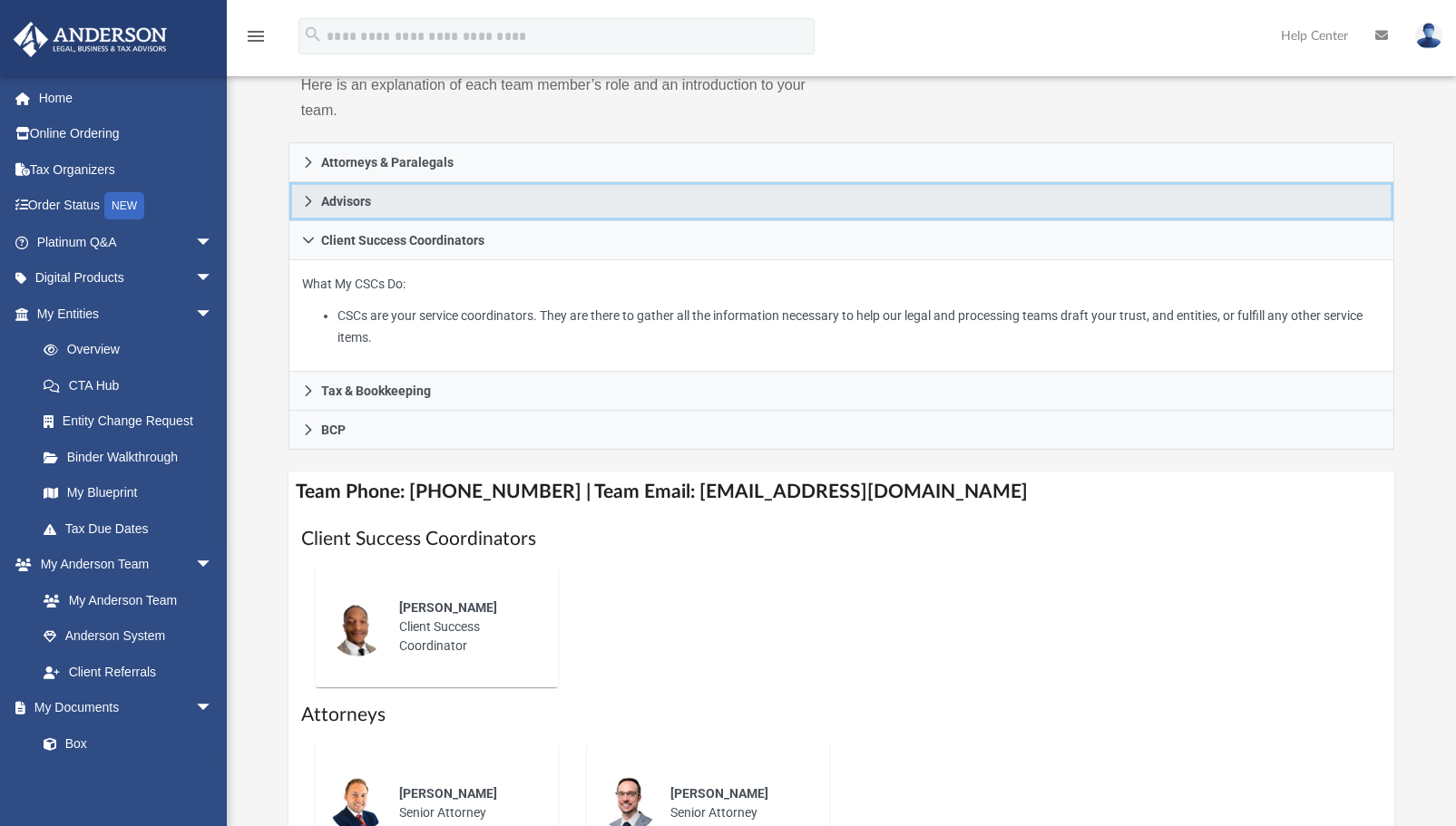
click at [484, 187] on link "Advisors" at bounding box center [841, 201] width 1107 height 39
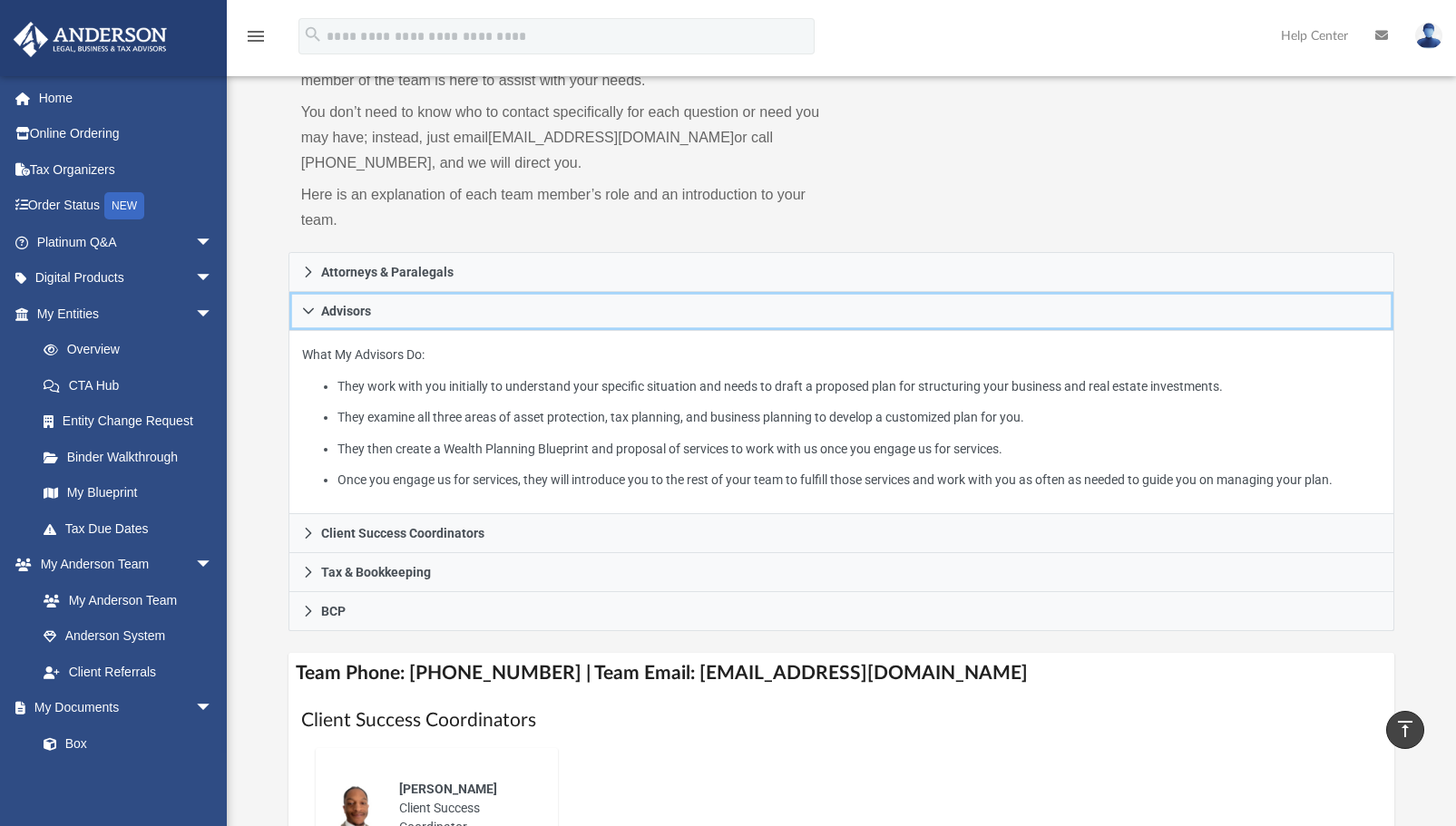
scroll to position [0, 0]
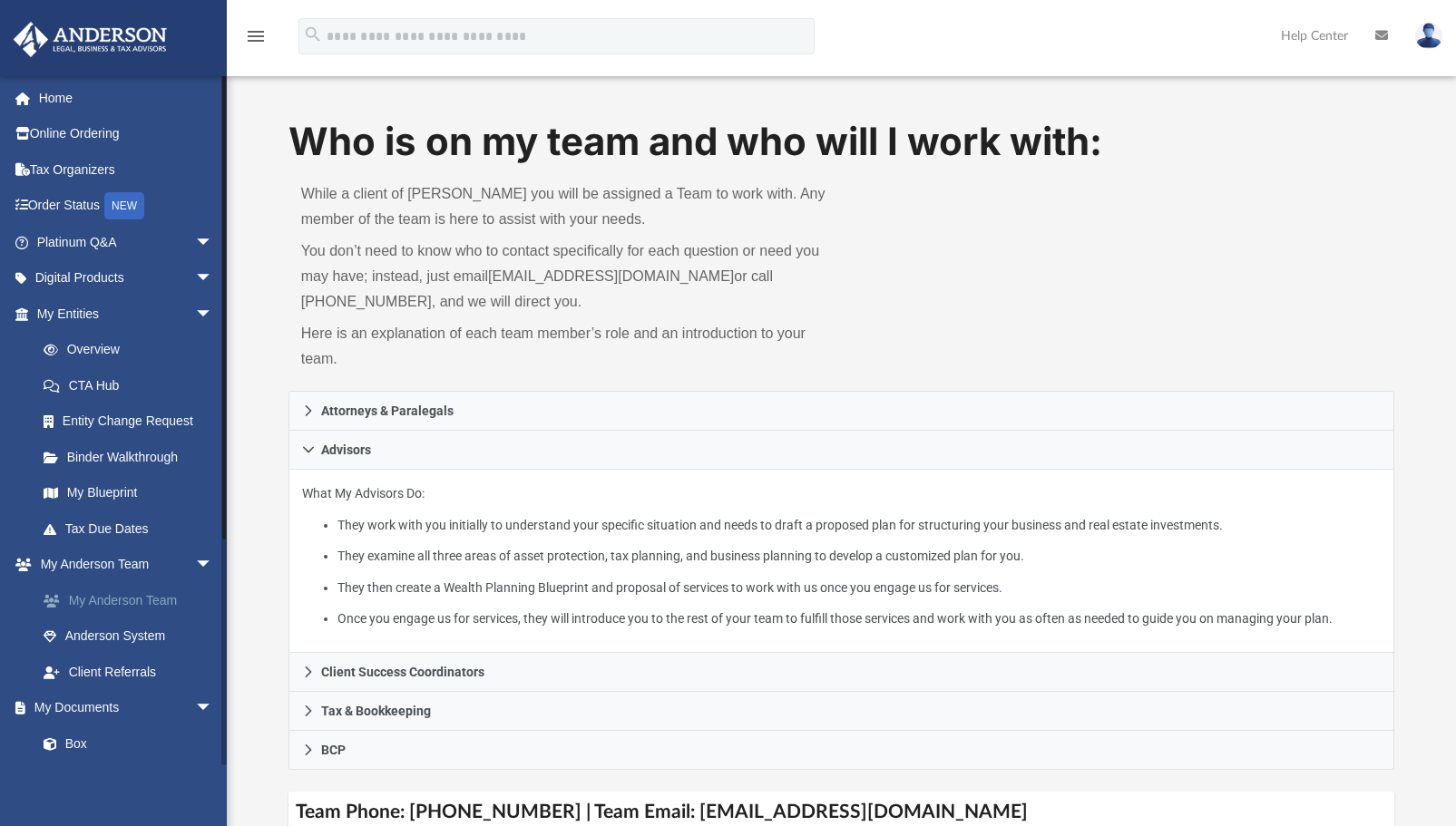
click at [137, 603] on link "My Anderson Team" at bounding box center [132, 600] width 215 height 36
click at [74, 560] on link "My [PERSON_NAME] Team arrow_drop_down" at bounding box center [127, 565] width 227 height 36
click at [73, 598] on link "My Anderson Team" at bounding box center [132, 600] width 215 height 36
click at [759, 811] on h4 "Team Phone: [PHONE_NUMBER] | Team Email: [EMAIL_ADDRESS][DOMAIN_NAME]" at bounding box center [841, 812] width 1107 height 41
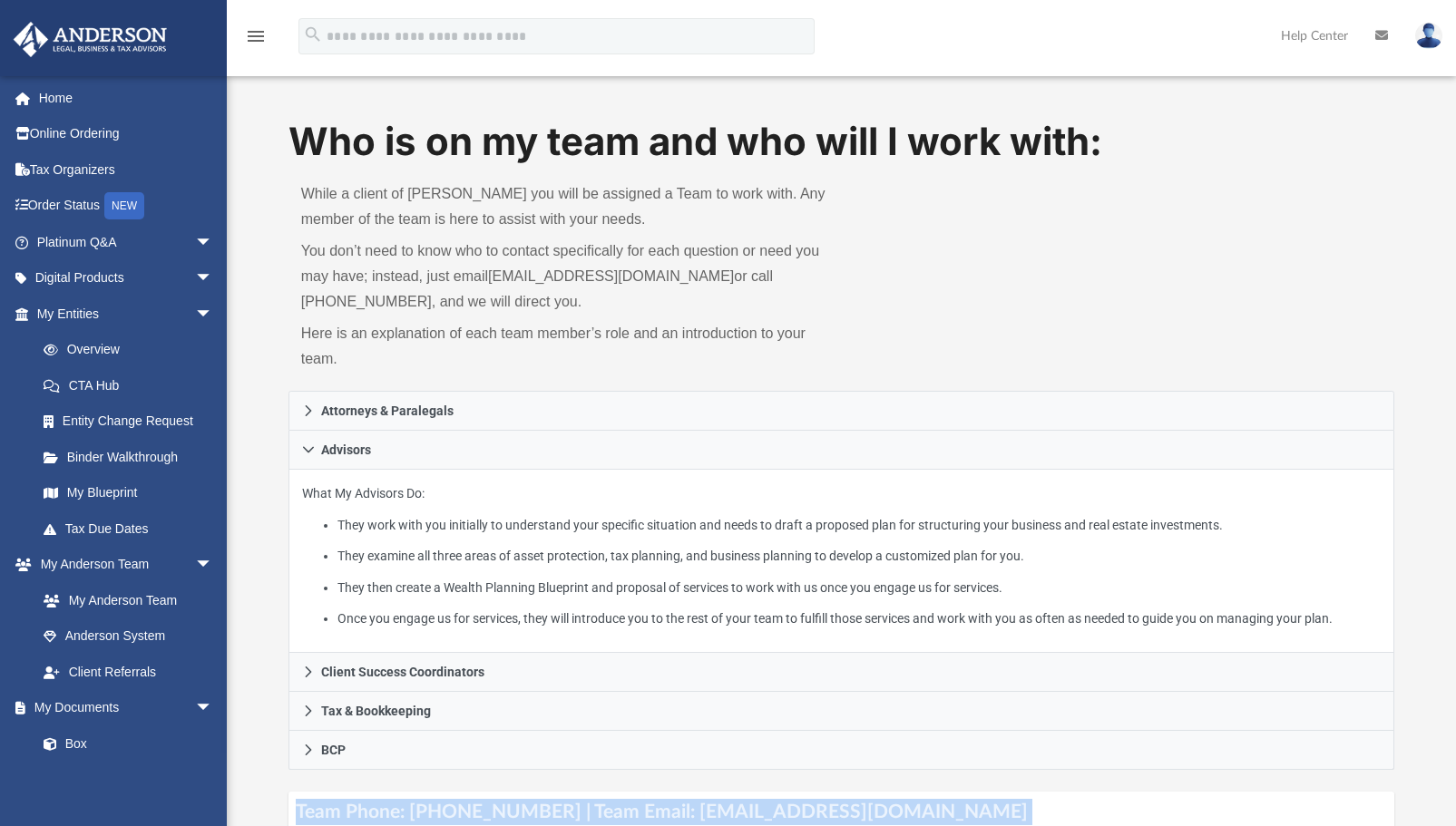
click at [759, 811] on h4 "Team Phone: [PHONE_NUMBER] | Team Email: [EMAIL_ADDRESS][DOMAIN_NAME]" at bounding box center [841, 812] width 1107 height 41
drag, startPoint x: 665, startPoint y: 803, endPoint x: 927, endPoint y: 811, distance: 262.1
click at [927, 811] on h4 "Team Phone: [PHONE_NUMBER] | Team Email: [EMAIL_ADDRESS][DOMAIN_NAME]" at bounding box center [841, 812] width 1107 height 41
copy h4 "[EMAIL_ADDRESS][DOMAIN_NAME]"
